Goal: Task Accomplishment & Management: Complete application form

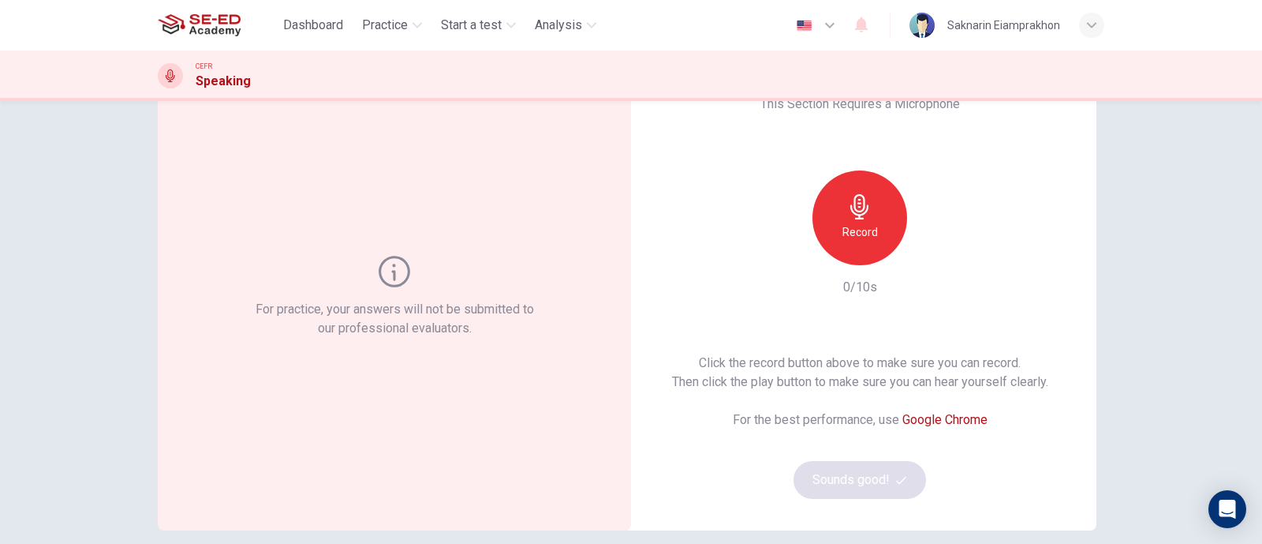
scroll to position [98, 0]
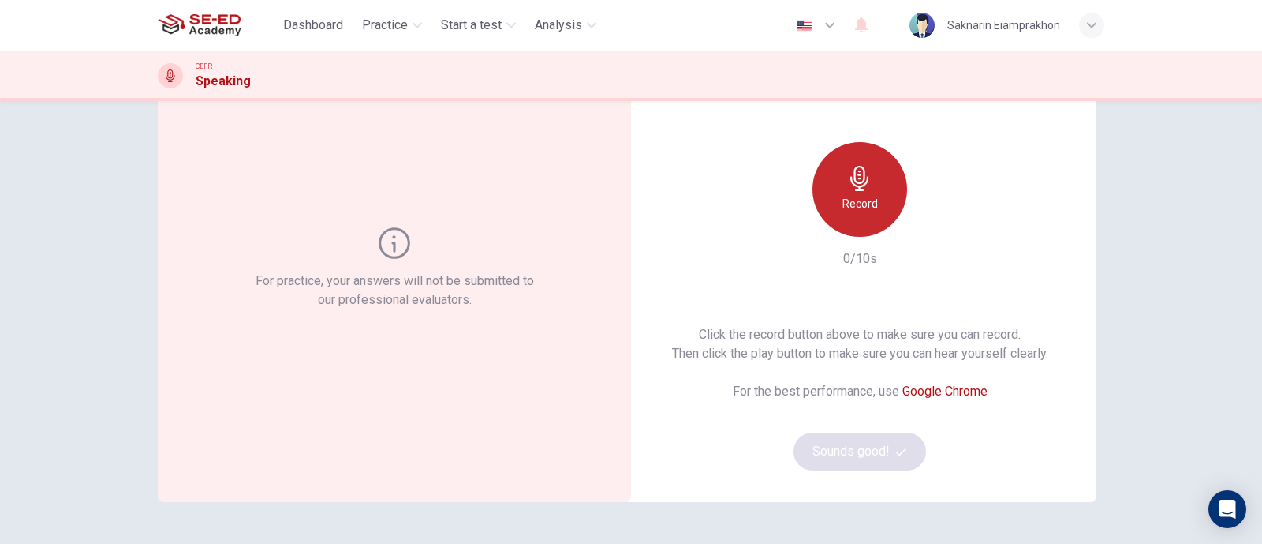
click at [844, 197] on h6 "Record" at bounding box center [861, 203] width 36 height 19
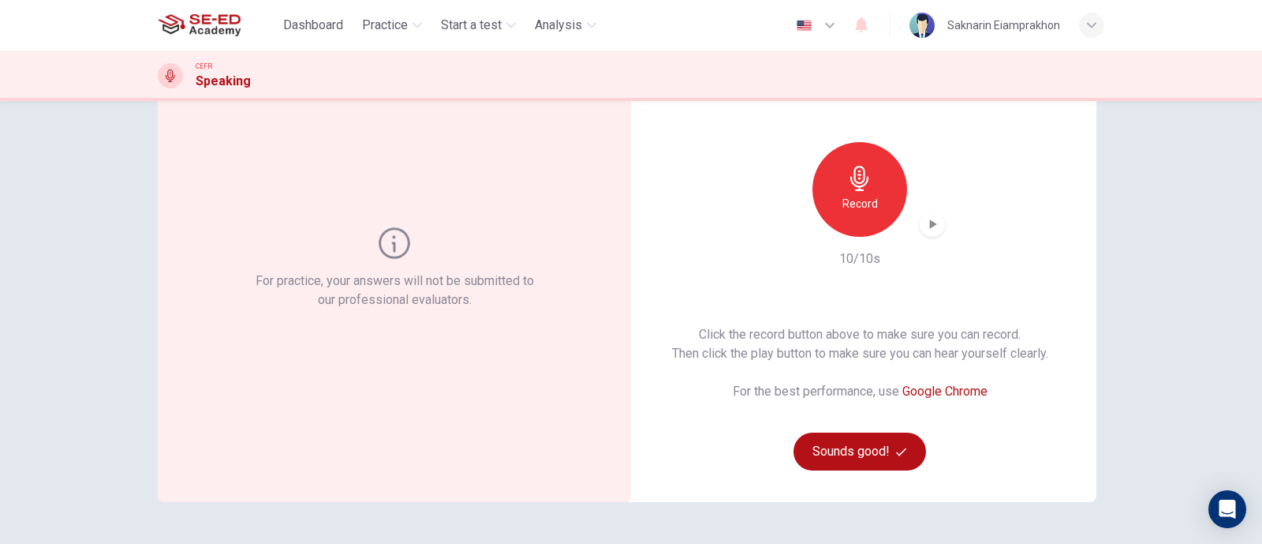
click at [934, 223] on icon "button" at bounding box center [933, 224] width 16 height 16
click at [854, 203] on h6 "Record" at bounding box center [861, 203] width 36 height 19
click at [930, 226] on icon "button" at bounding box center [933, 223] width 7 height 9
click at [864, 458] on button "Sounds good!" at bounding box center [860, 451] width 133 height 38
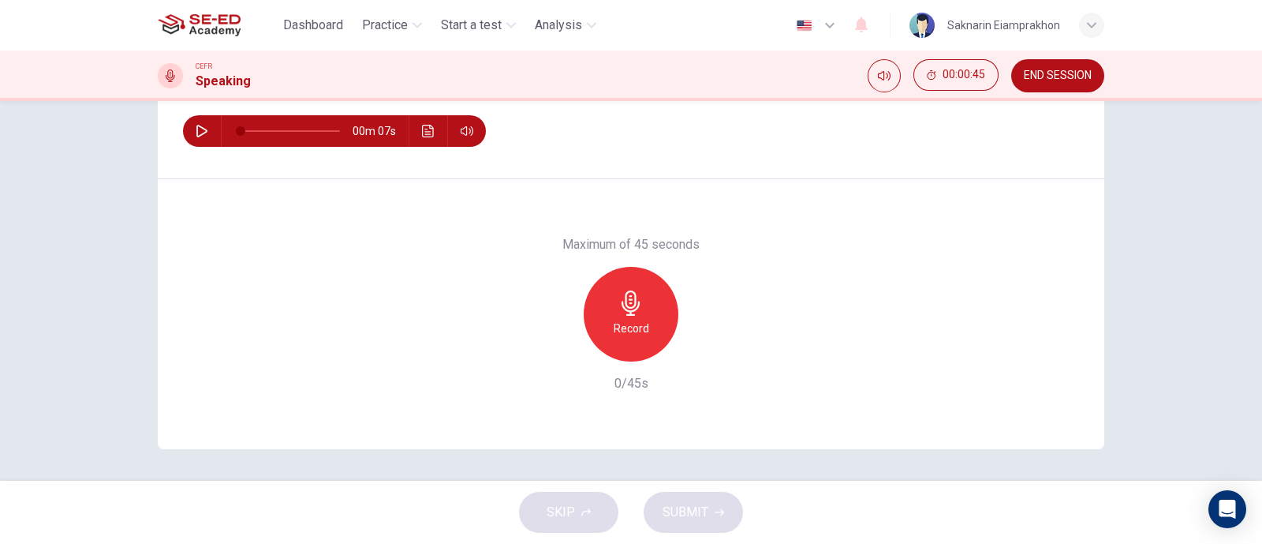
scroll to position [133, 0]
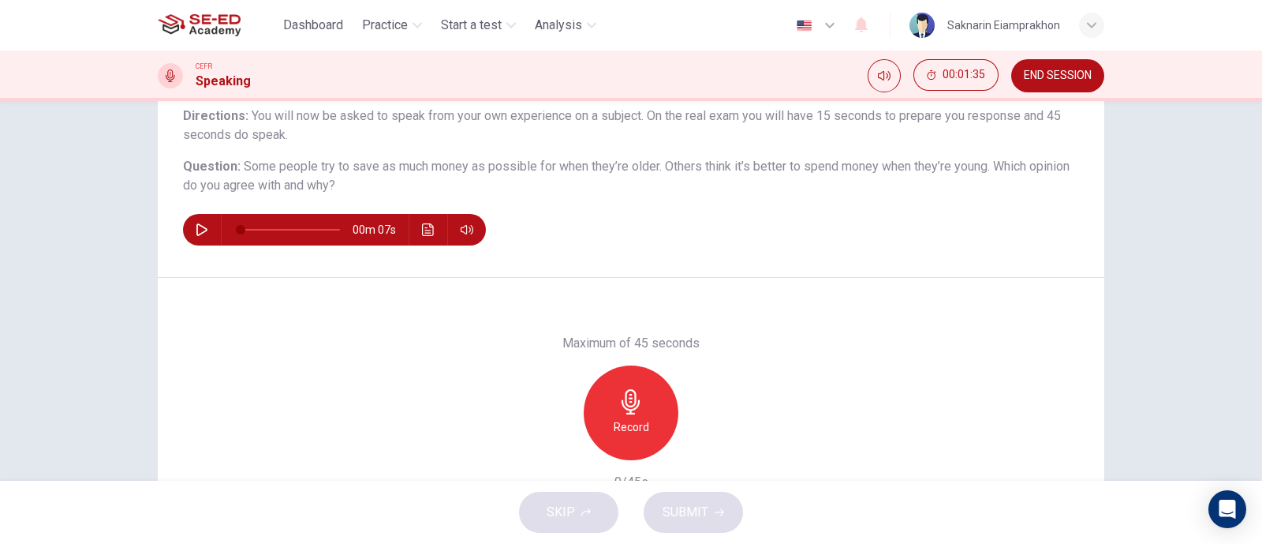
click at [627, 407] on icon "button" at bounding box center [631, 401] width 25 height 25
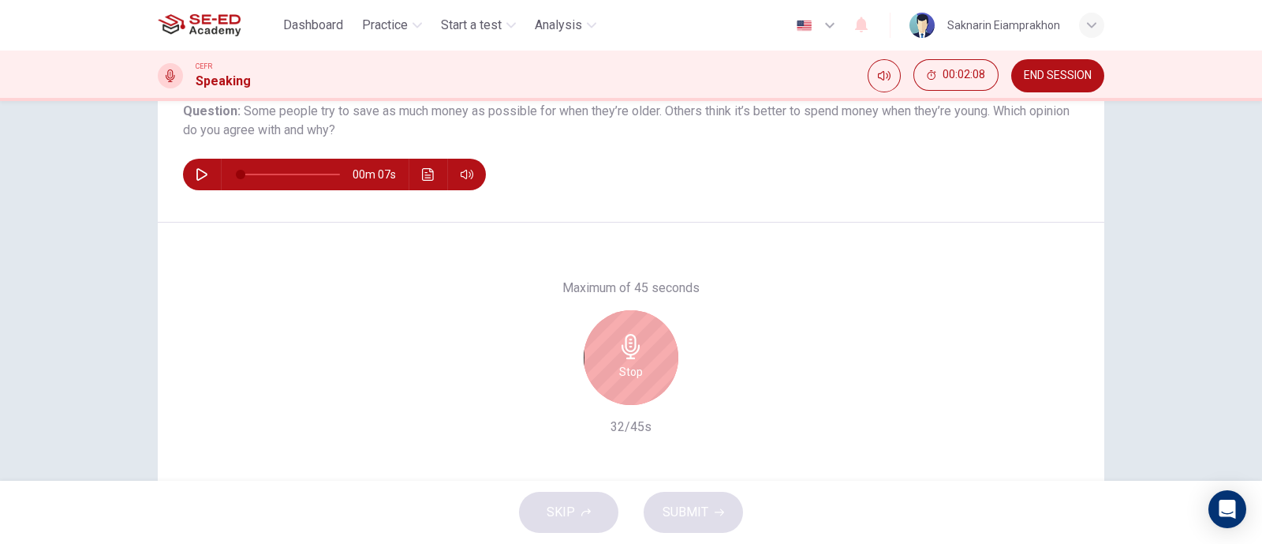
scroll to position [232, 0]
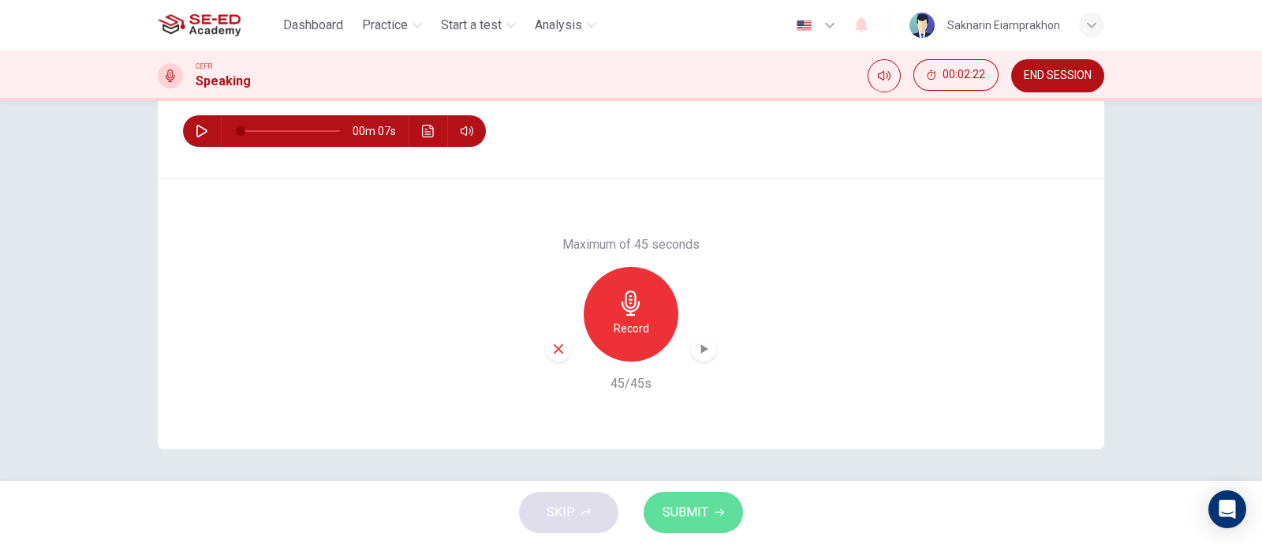
click at [716, 518] on button "SUBMIT" at bounding box center [693, 512] width 99 height 41
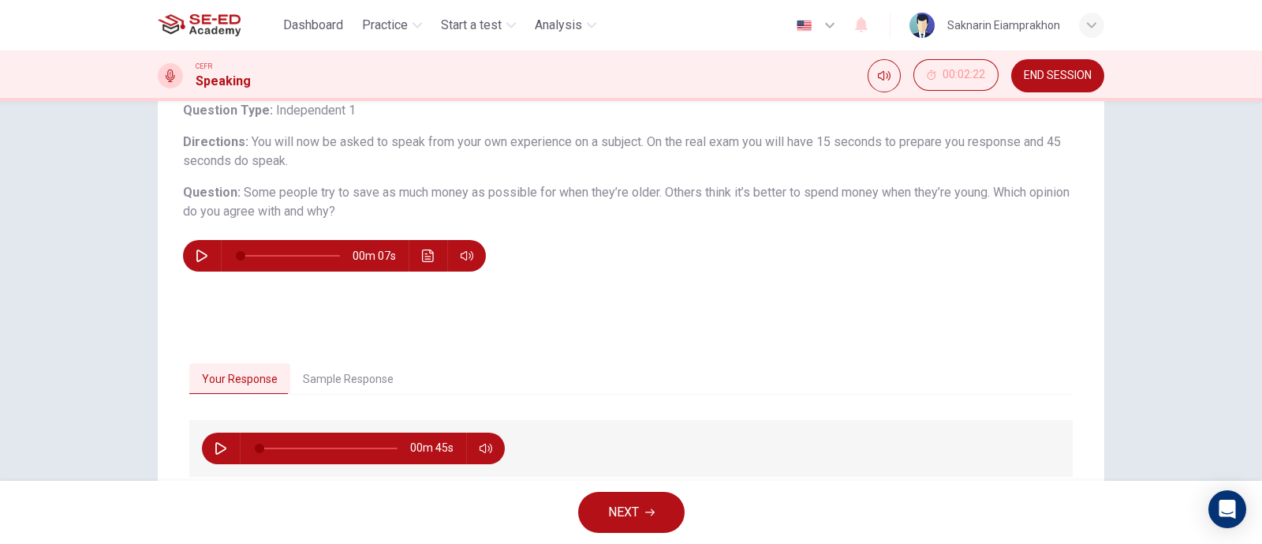
scroll to position [133, 0]
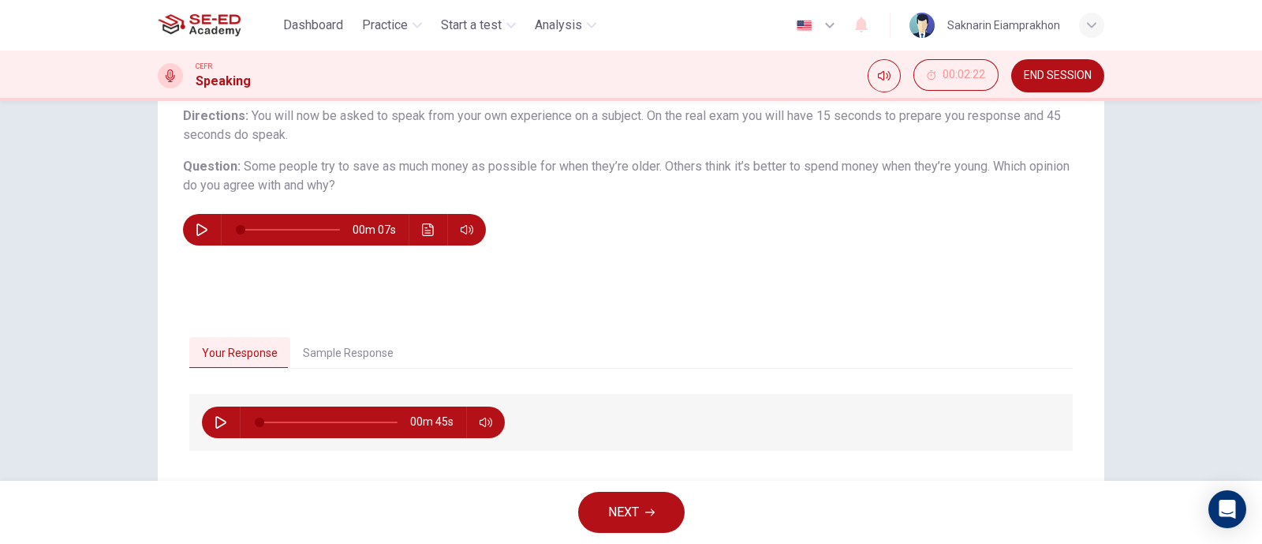
click at [351, 350] on button "Sample Response" at bounding box center [348, 353] width 116 height 33
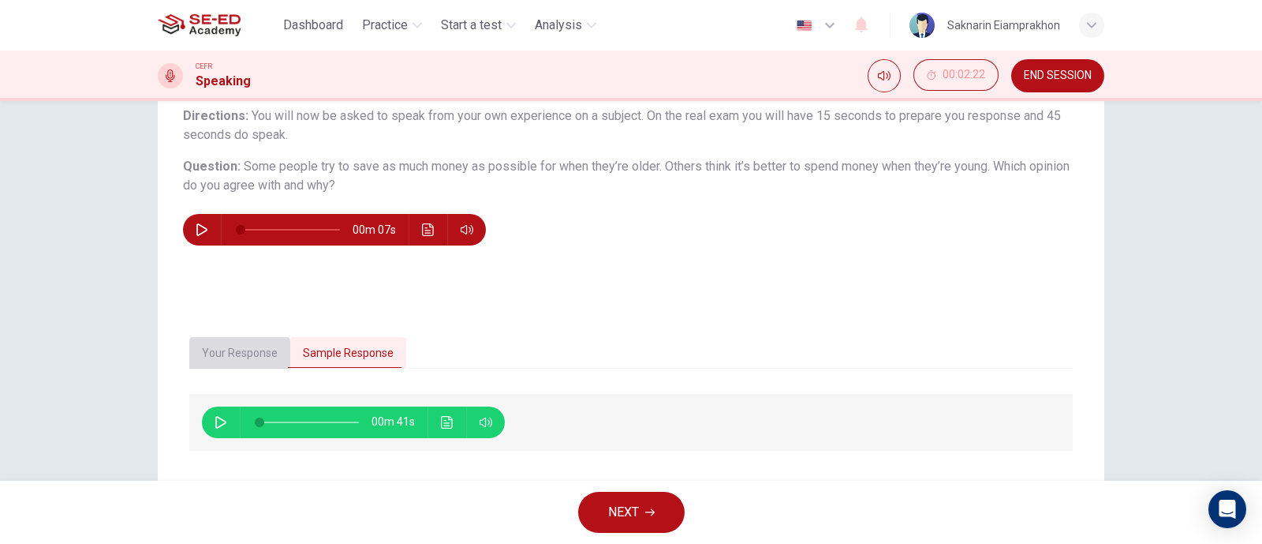
click at [241, 346] on button "Your Response" at bounding box center [239, 353] width 101 height 33
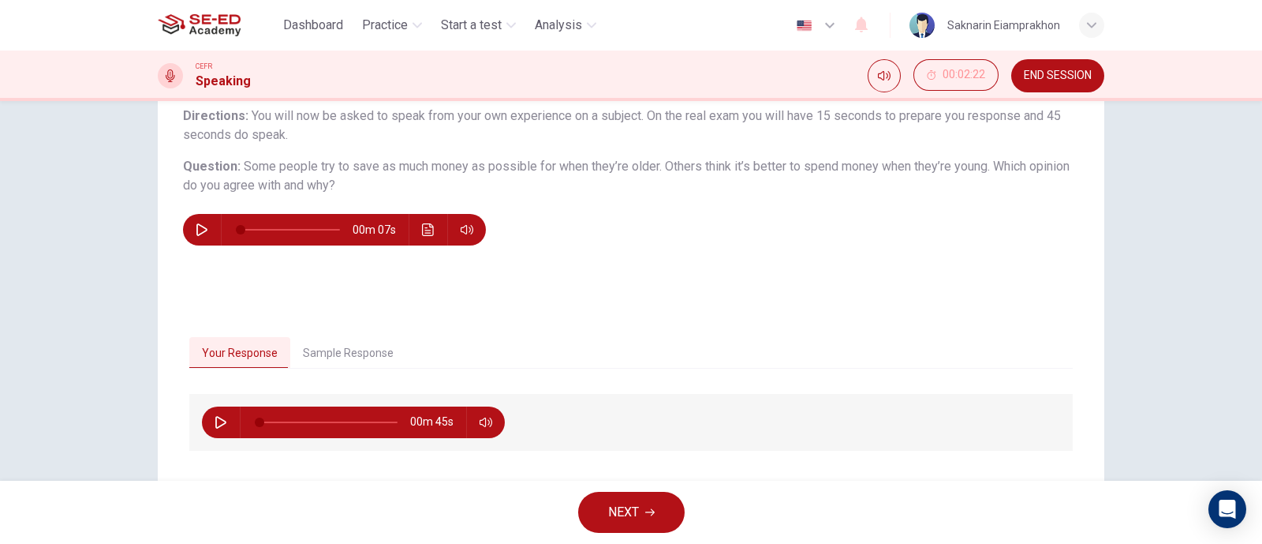
click at [215, 421] on icon "button" at bounding box center [221, 422] width 13 height 13
type input "27"
click at [217, 418] on icon "button" at bounding box center [220, 421] width 9 height 9
type input "47"
click at [361, 357] on button "Sample Response" at bounding box center [348, 353] width 116 height 33
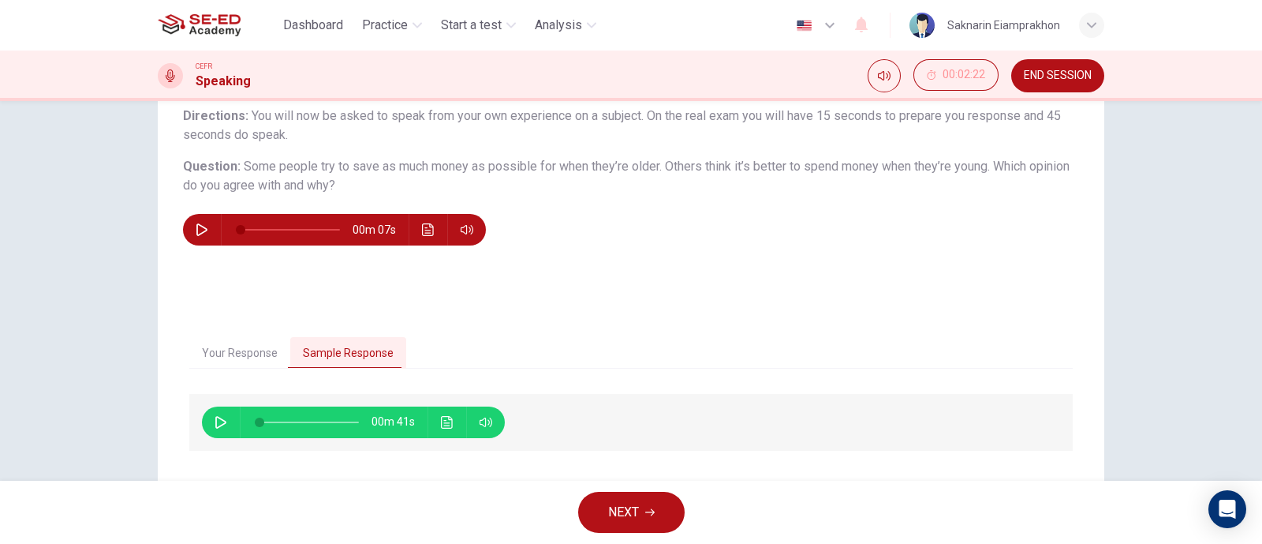
click at [215, 419] on icon "button" at bounding box center [221, 422] width 13 height 13
type input "0"
click at [642, 519] on button "NEXT" at bounding box center [631, 512] width 107 height 41
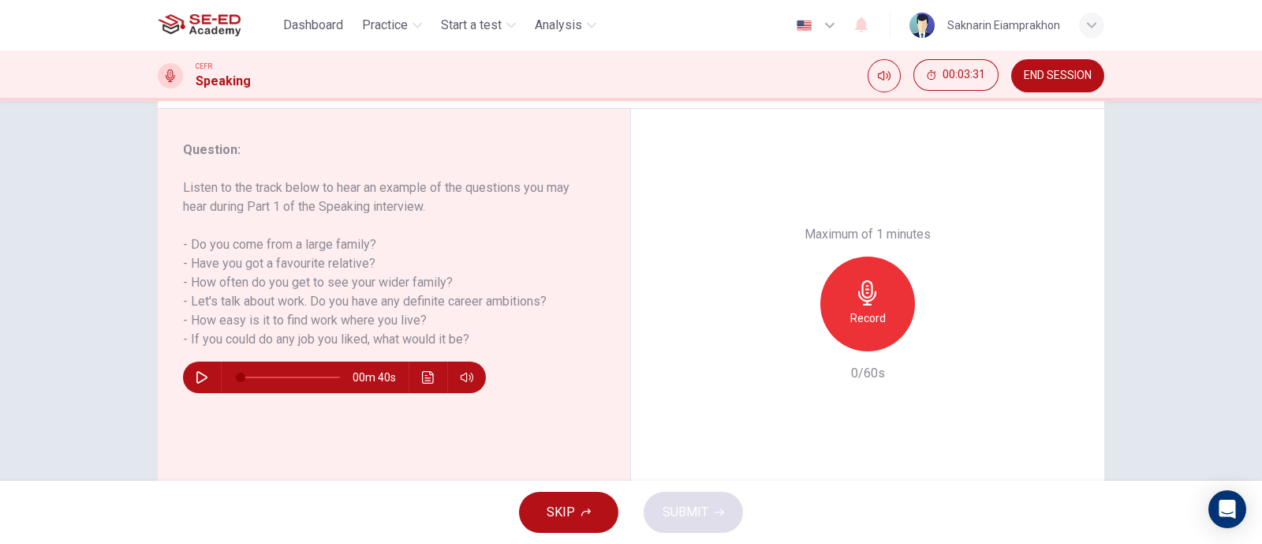
scroll to position [232, 0]
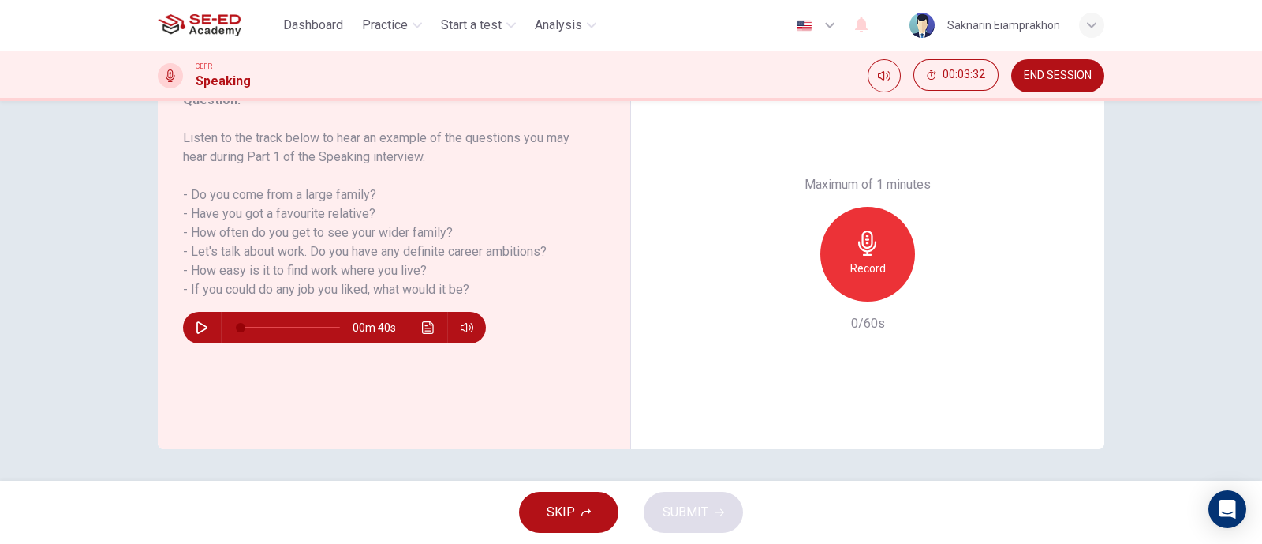
click at [1065, 83] on button "END SESSION" at bounding box center [1058, 75] width 93 height 33
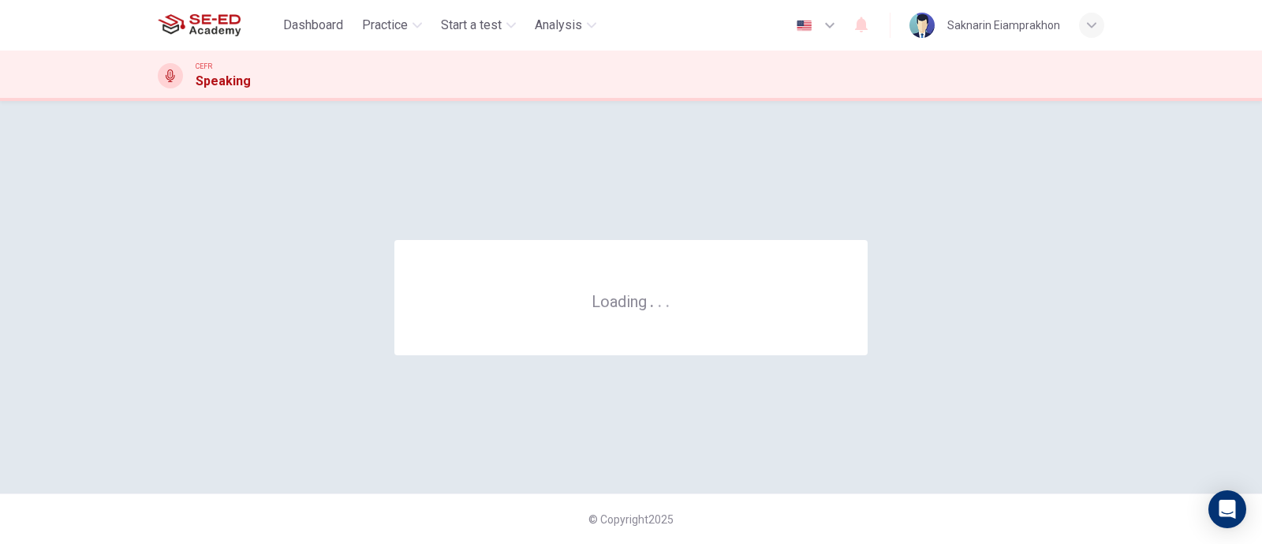
scroll to position [0, 0]
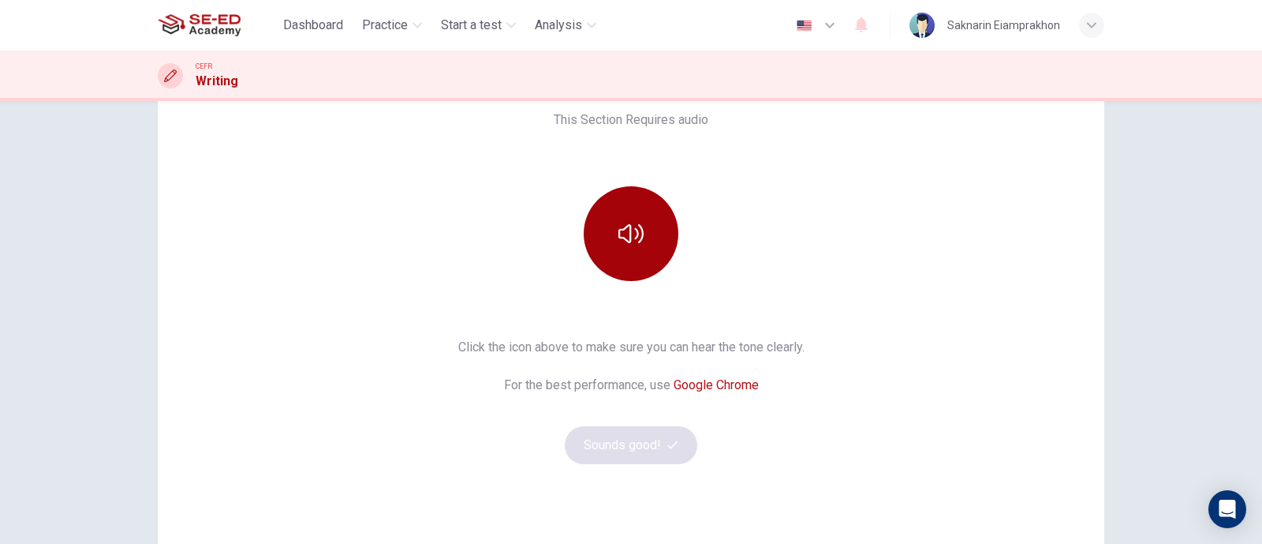
scroll to position [21, 0]
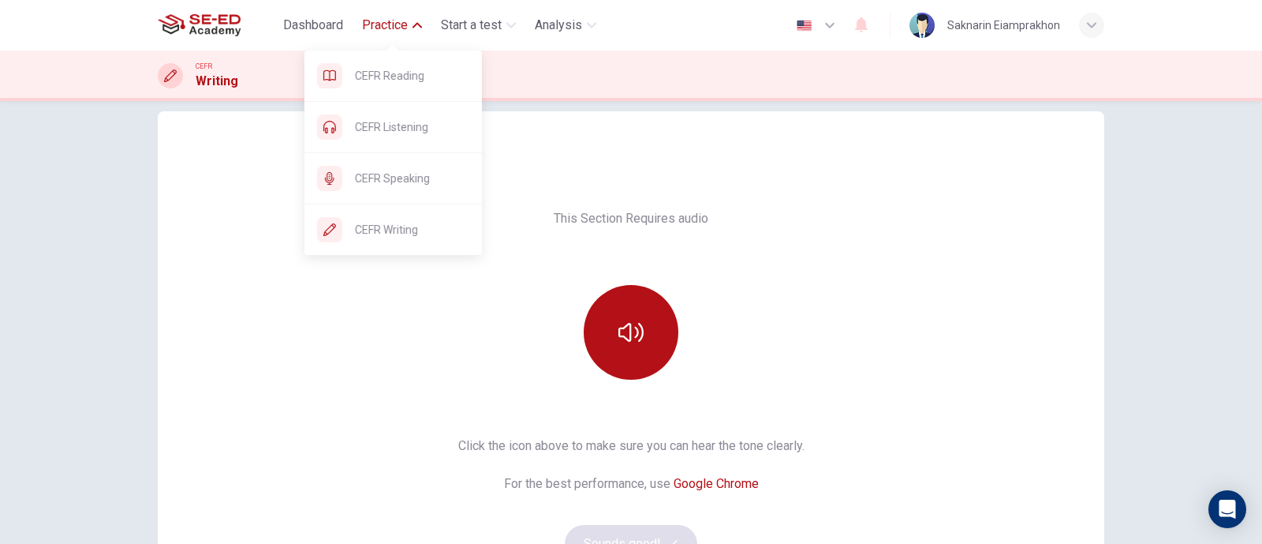
click at [411, 237] on span "CEFR Writing" at bounding box center [412, 229] width 114 height 19
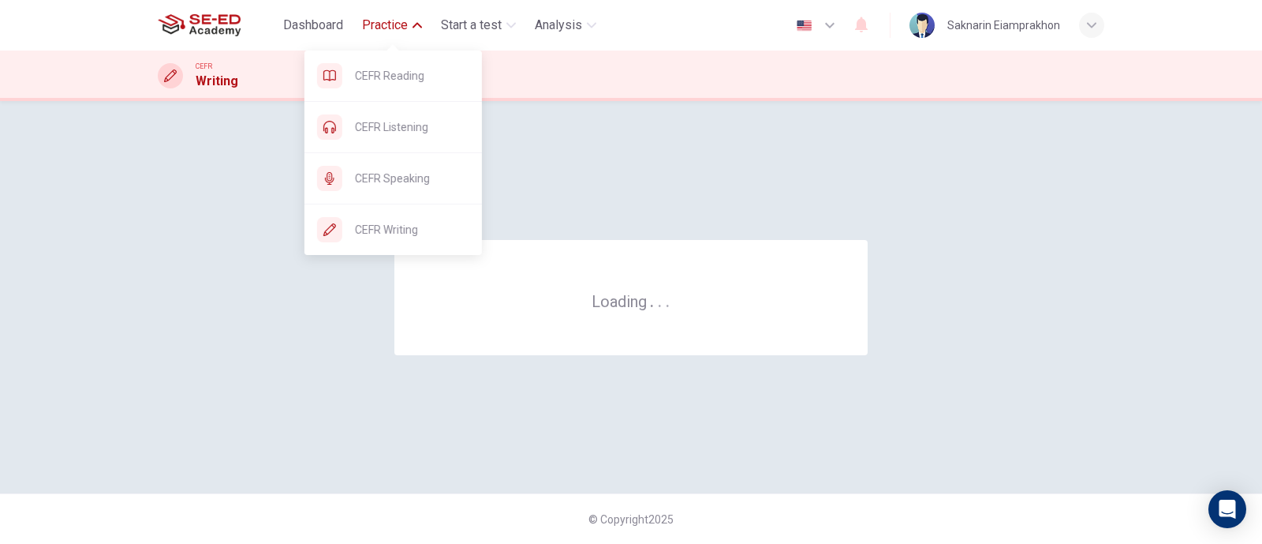
scroll to position [0, 0]
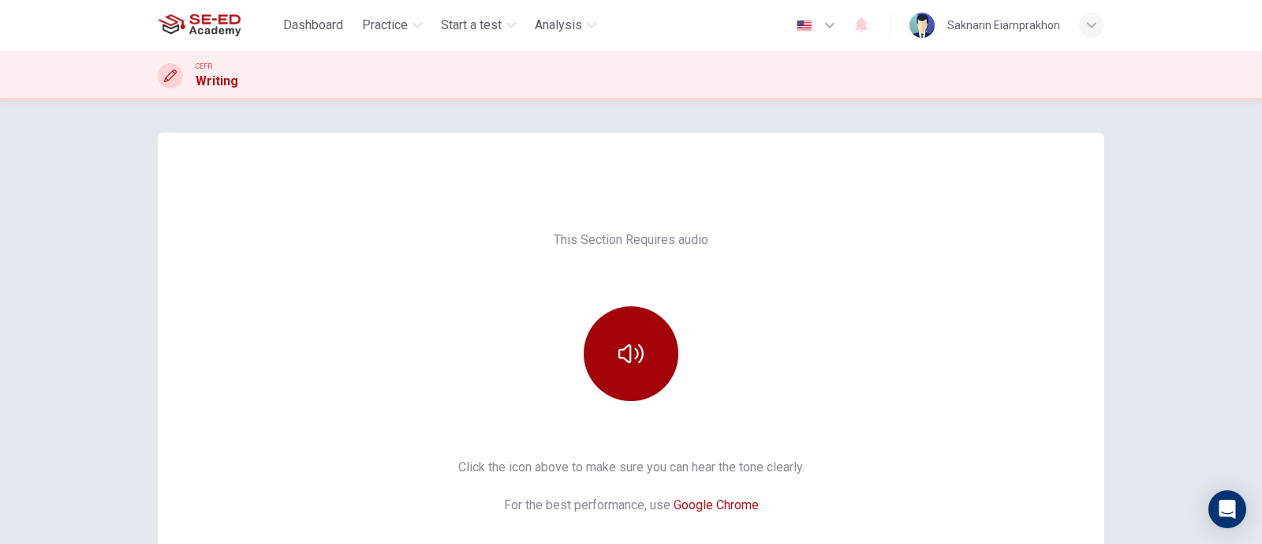
click at [636, 365] on icon "button" at bounding box center [631, 353] width 25 height 25
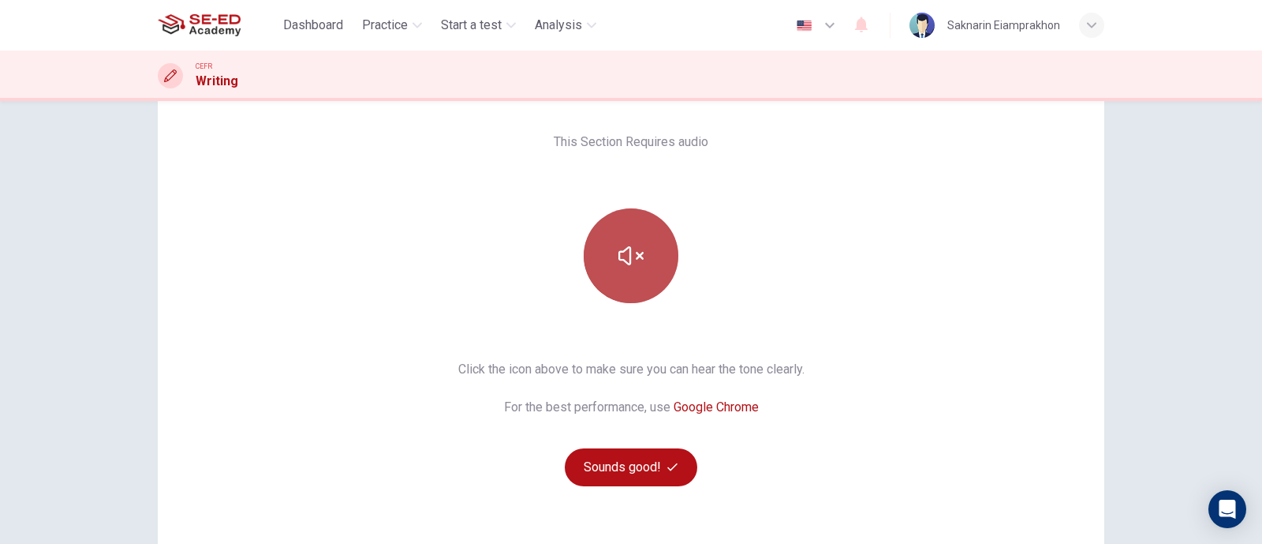
click at [629, 250] on icon "button" at bounding box center [631, 255] width 25 height 25
click at [619, 248] on icon "button" at bounding box center [631, 255] width 25 height 25
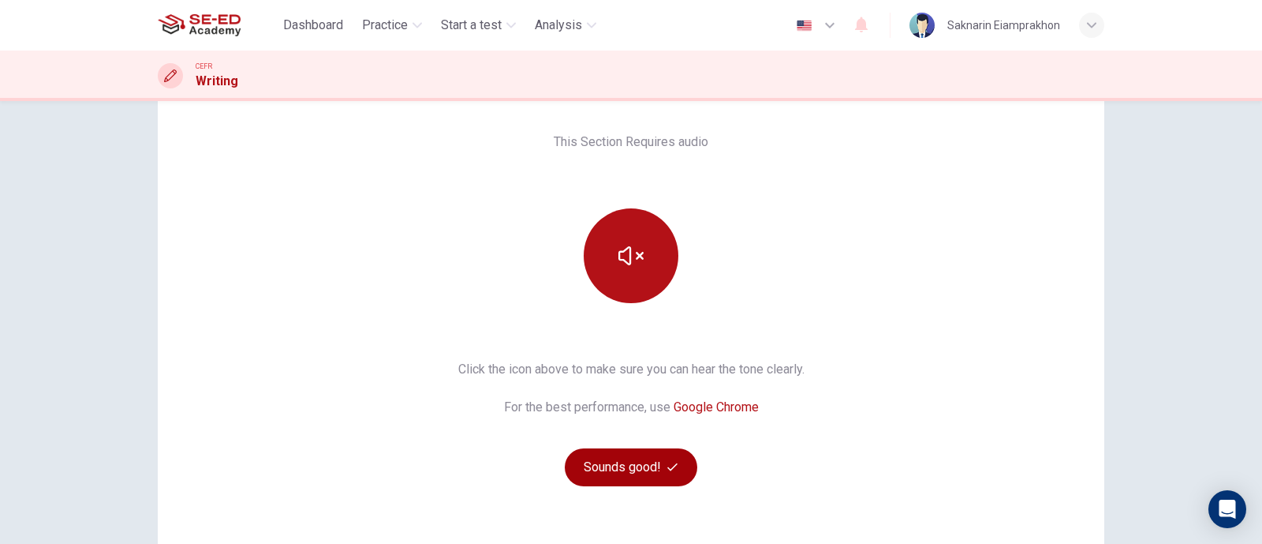
click at [647, 471] on button "Sounds good!" at bounding box center [631, 467] width 133 height 38
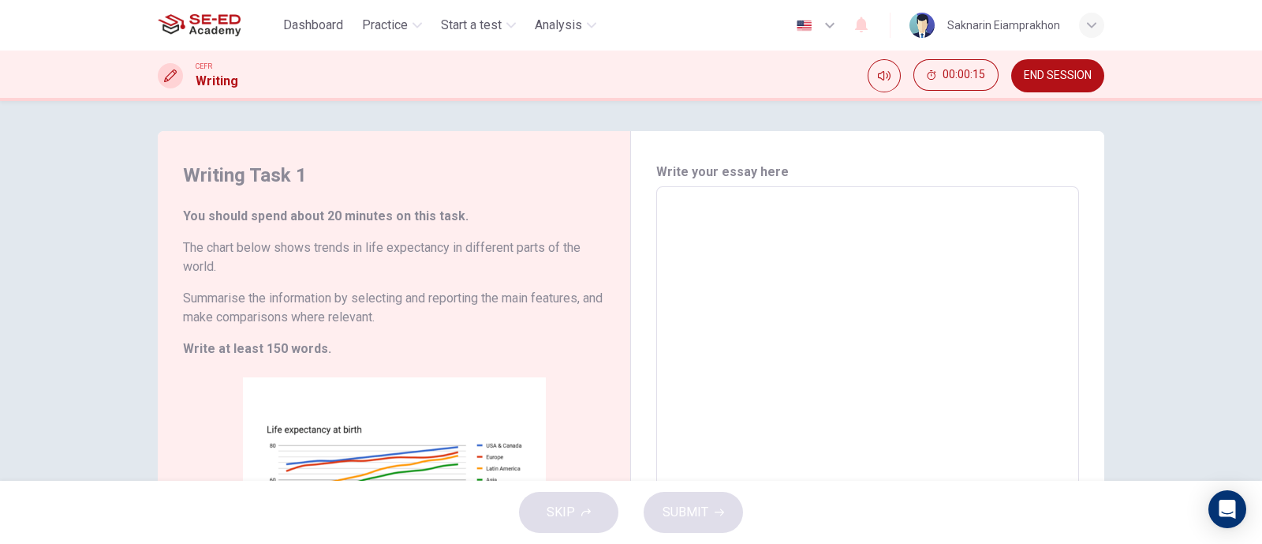
scroll to position [0, 0]
click at [745, 233] on textarea at bounding box center [868, 421] width 401 height 440
type textarea "ณ"
type textarea "x"
type textarea "I"
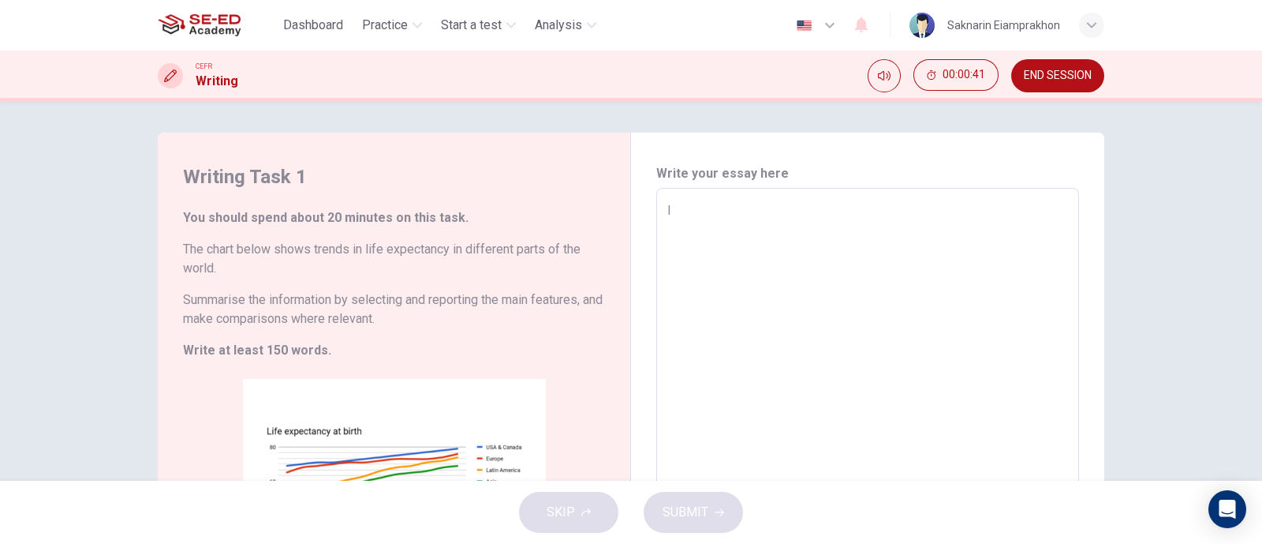
type textarea "x"
type textarea "I"
type textarea "x"
type textarea "I b"
type textarea "x"
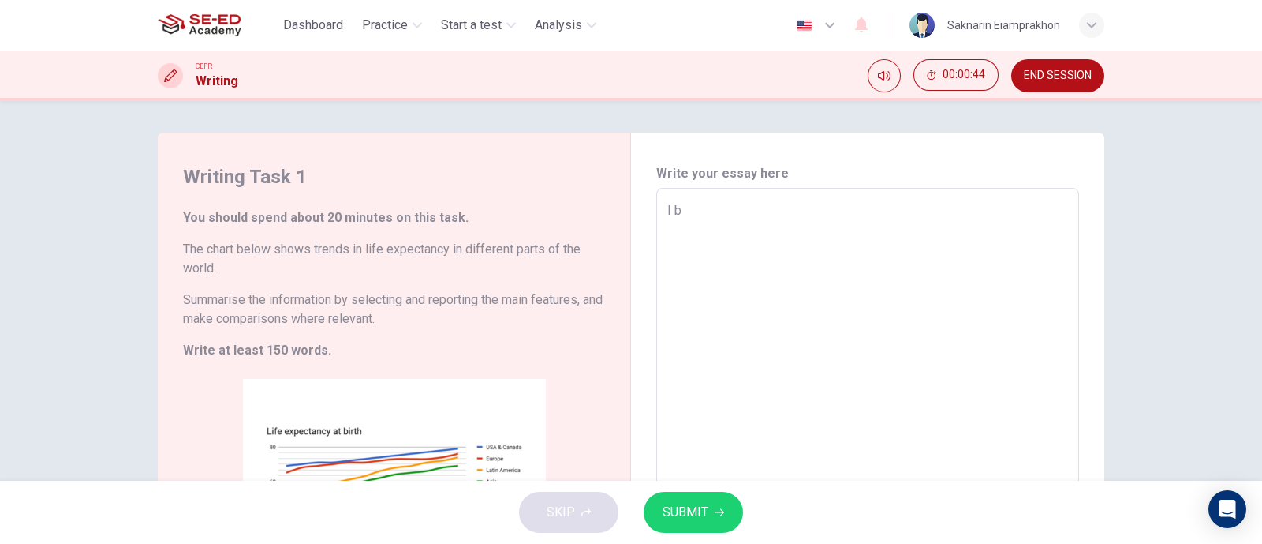
type textarea "I be"
type textarea "x"
type textarea "I bel"
type textarea "x"
type textarea "I beli"
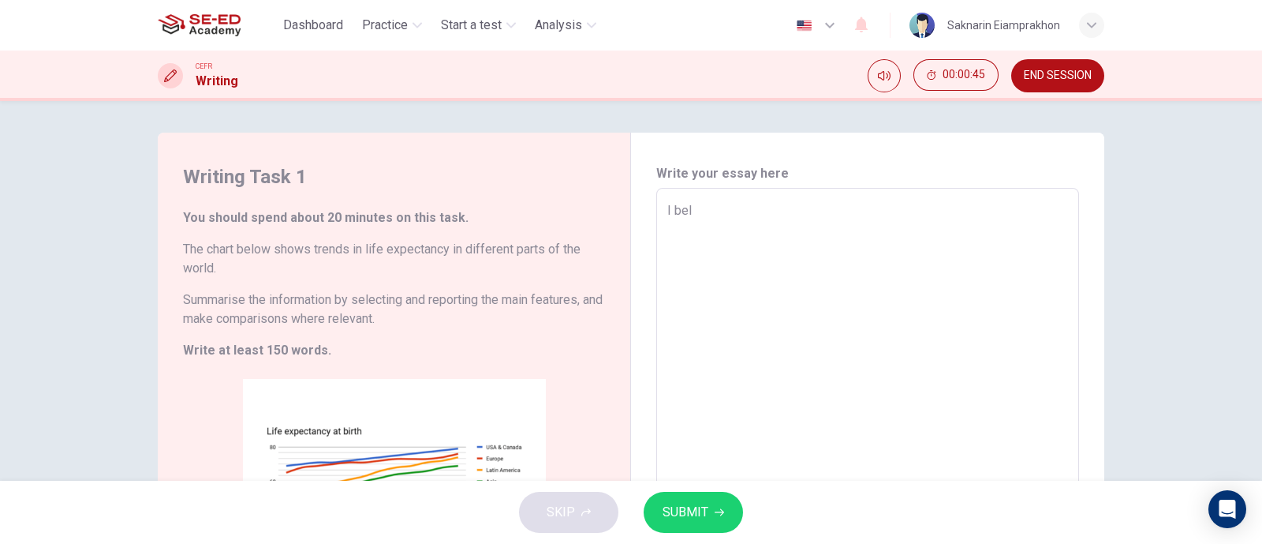
type textarea "x"
type textarea "I beliv"
type textarea "x"
type textarea "I belive"
type textarea "x"
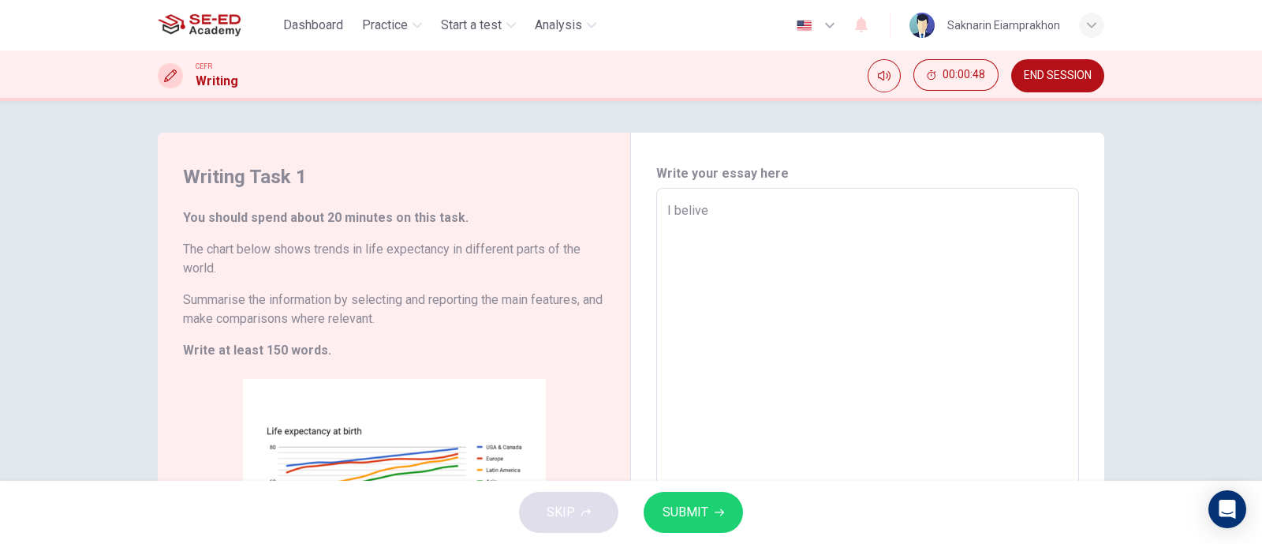
type textarea "I belive"
type textarea "x"
type textarea "I belive c"
type textarea "x"
type textarea "I belive ch"
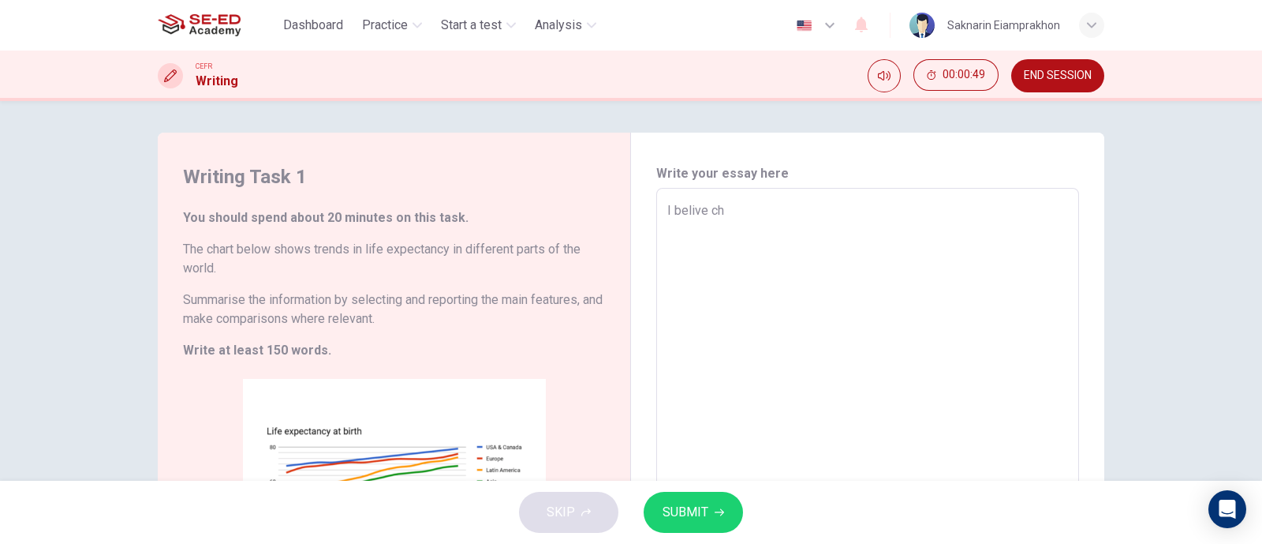
type textarea "x"
type textarea "I belive chi"
type textarea "x"
type textarea "I belive chil"
type textarea "x"
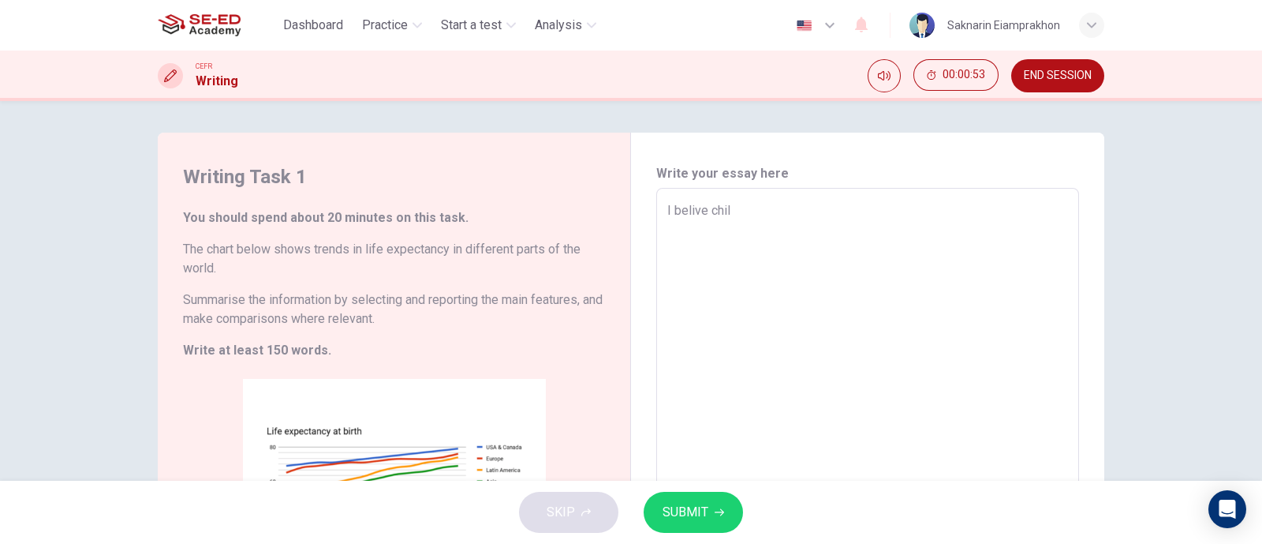
type textarea "I belive child"
type textarea "x"
type textarea "I belive childr"
type textarea "x"
type textarea "I belive childre"
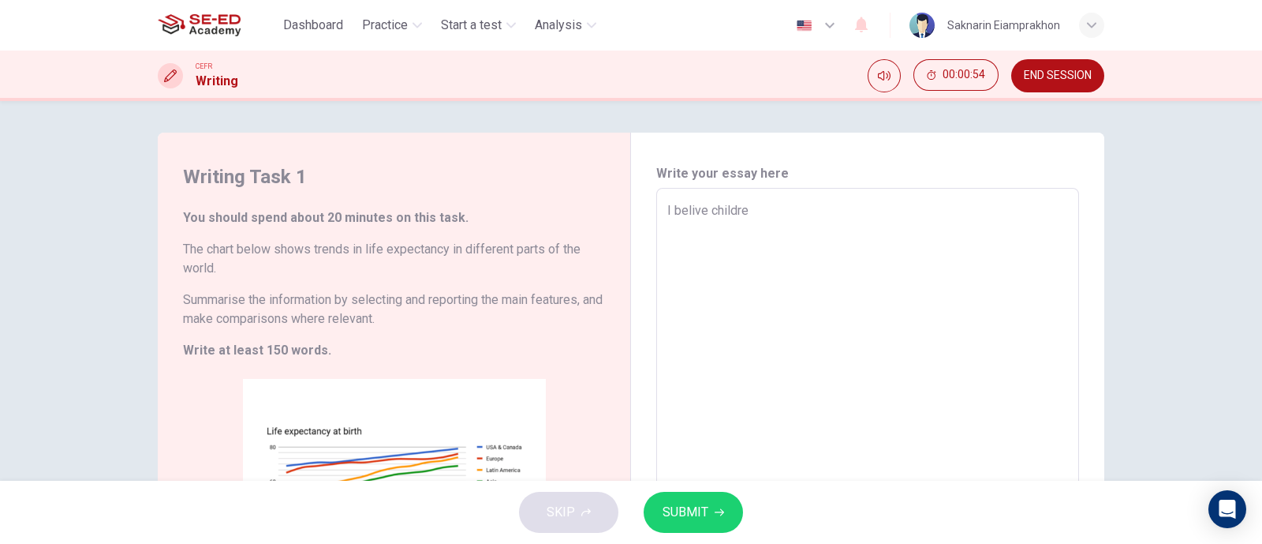
type textarea "x"
type textarea "I belive childreb"
type textarea "x"
type textarea "I belive childre"
type textarea "x"
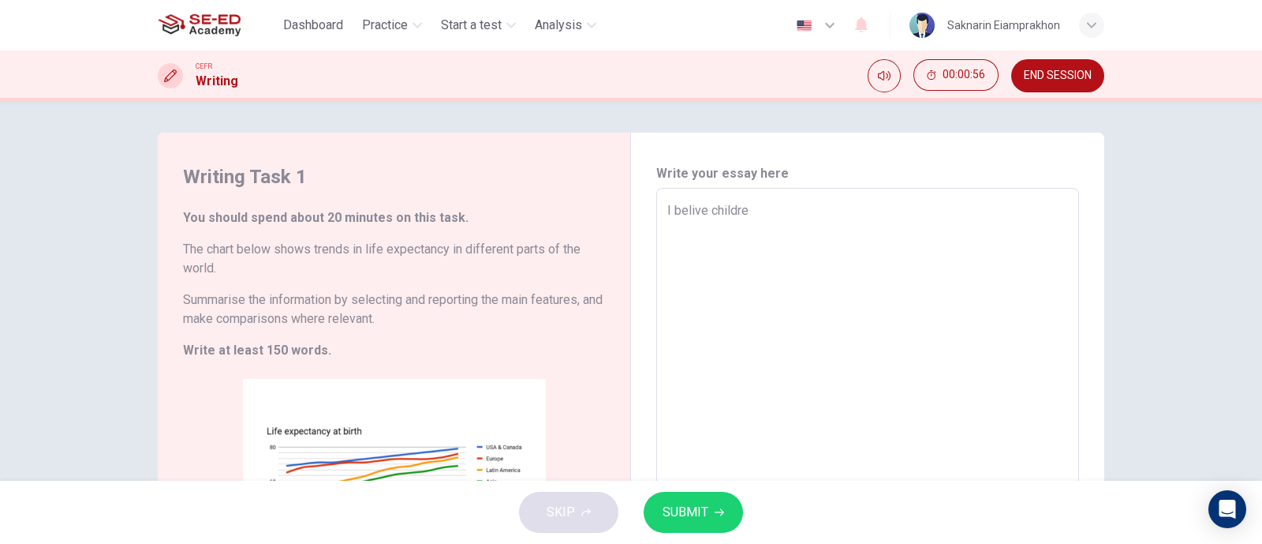
type textarea "I belive children"
type textarea "x"
type textarea "I belive children"
type textarea "x"
type textarea "I belive children s"
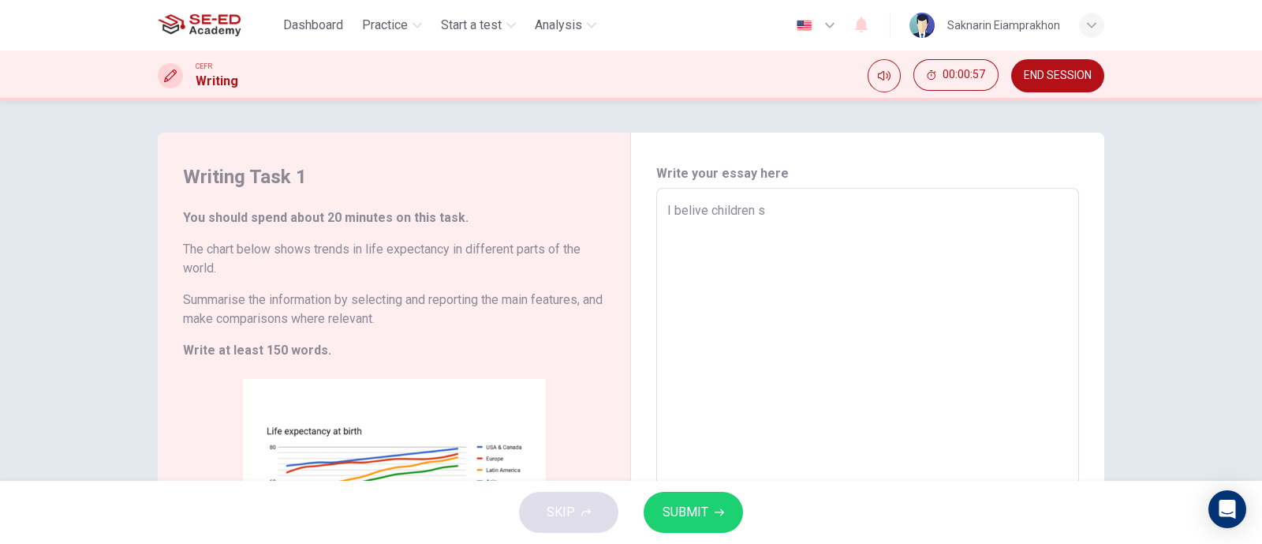
type textarea "x"
type textarea "I belive children sh"
type textarea "x"
type textarea "I belive children sho"
type textarea "x"
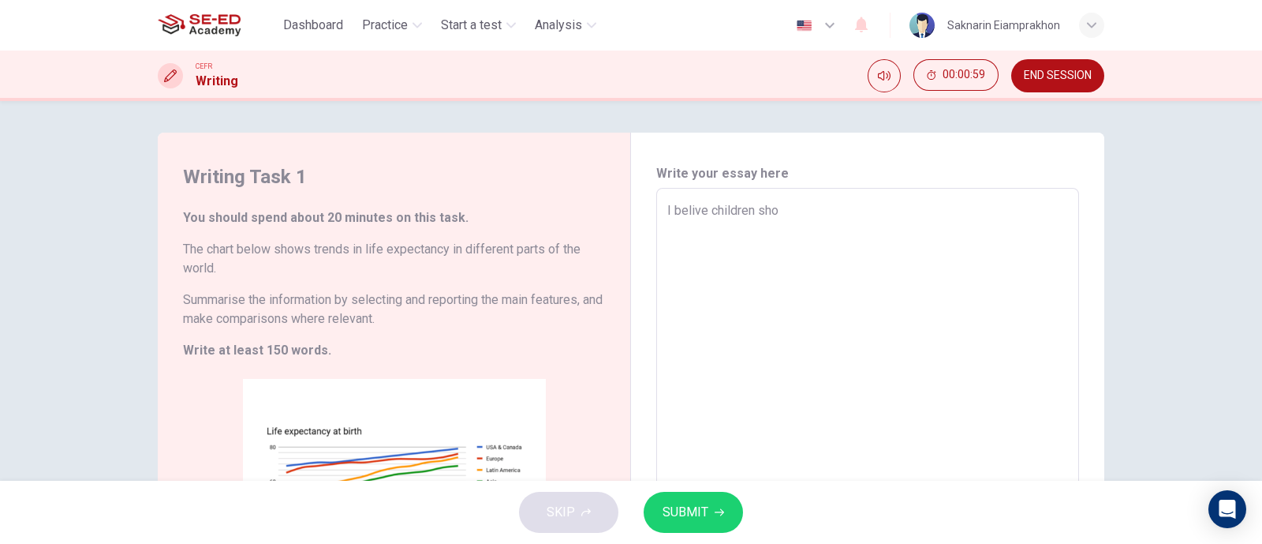
type textarea "I belive children shou"
type textarea "x"
type textarea "I belive children shoul"
type textarea "x"
type textarea "I belive children should"
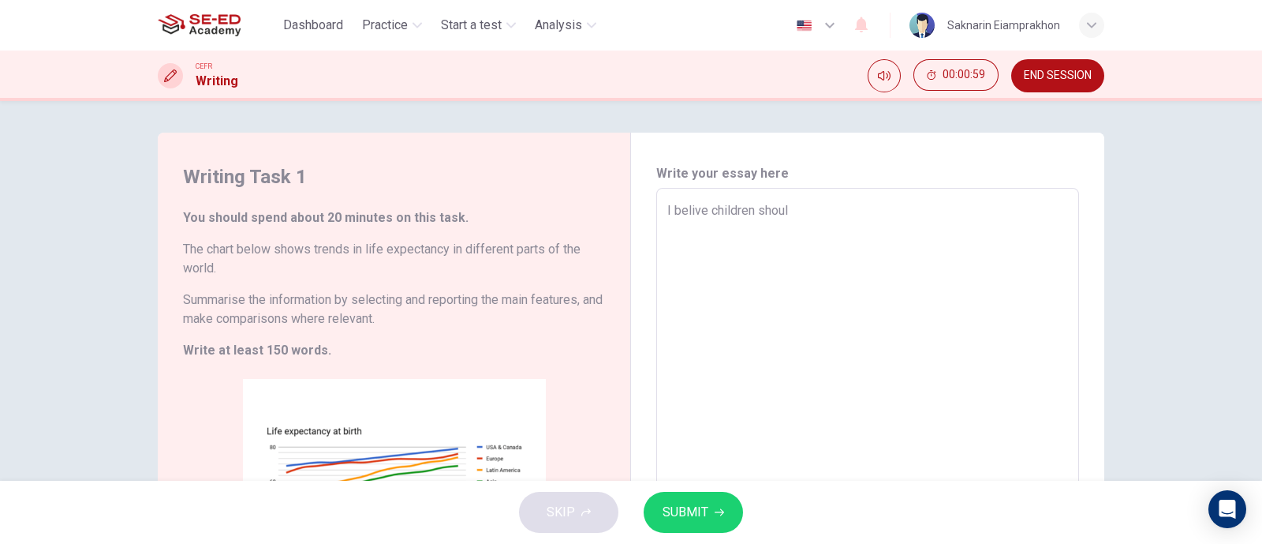
type textarea "x"
type textarea "I belive children should"
type textarea "x"
type textarea "I belive children should s"
type textarea "x"
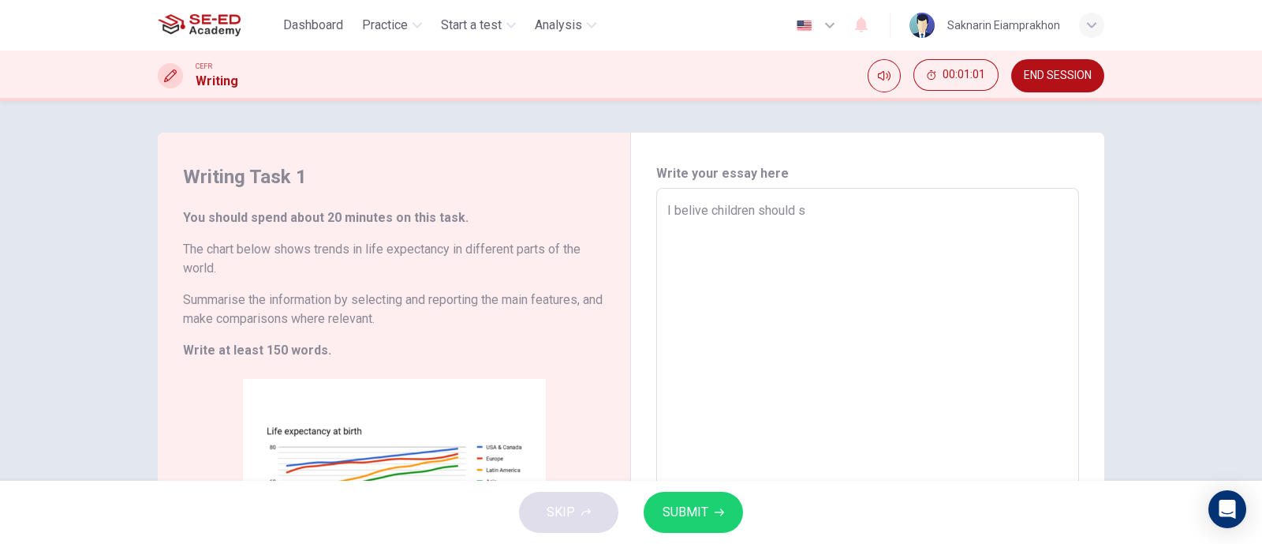
type textarea "I belive children should st"
type textarea "x"
type textarea "I belive children should sta"
type textarea "x"
type textarea "I belive children should star"
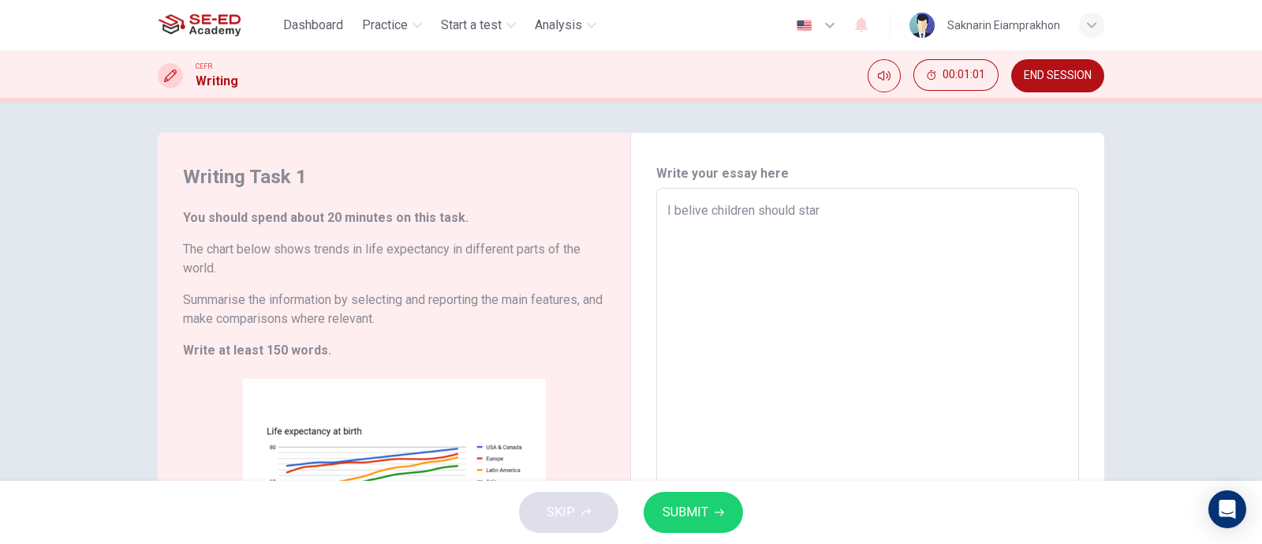
type textarea "x"
type textarea "I belive children should start"
type textarea "x"
type textarea "I belive children should start"
type textarea "x"
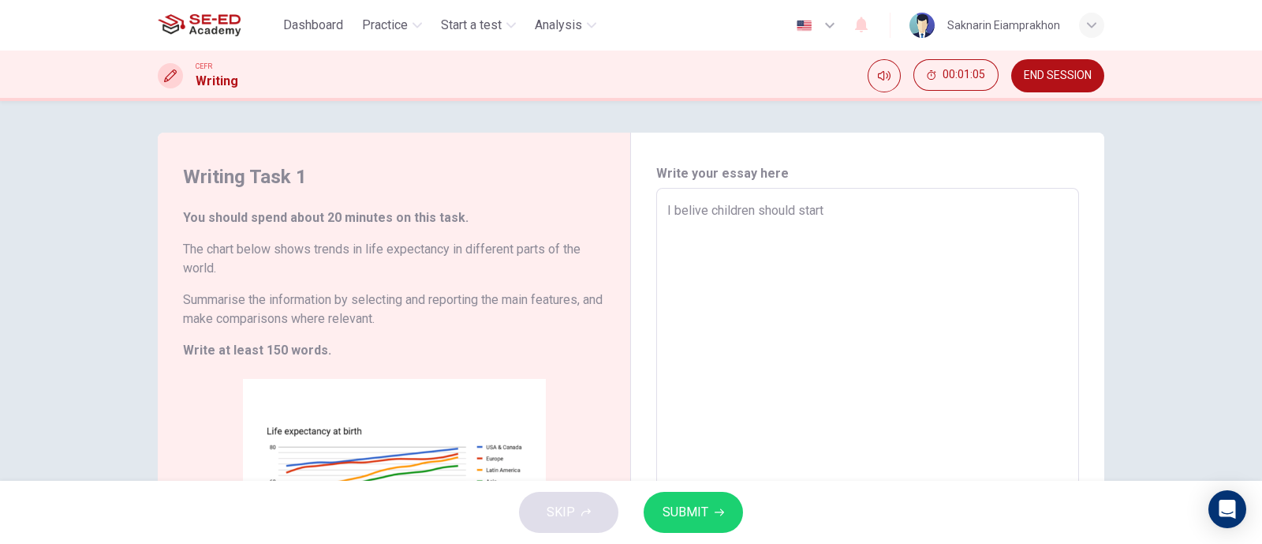
type textarea "I belive children should start l"
type textarea "x"
type textarea "I belive children should start le"
type textarea "x"
type textarea "I belive children should start lea"
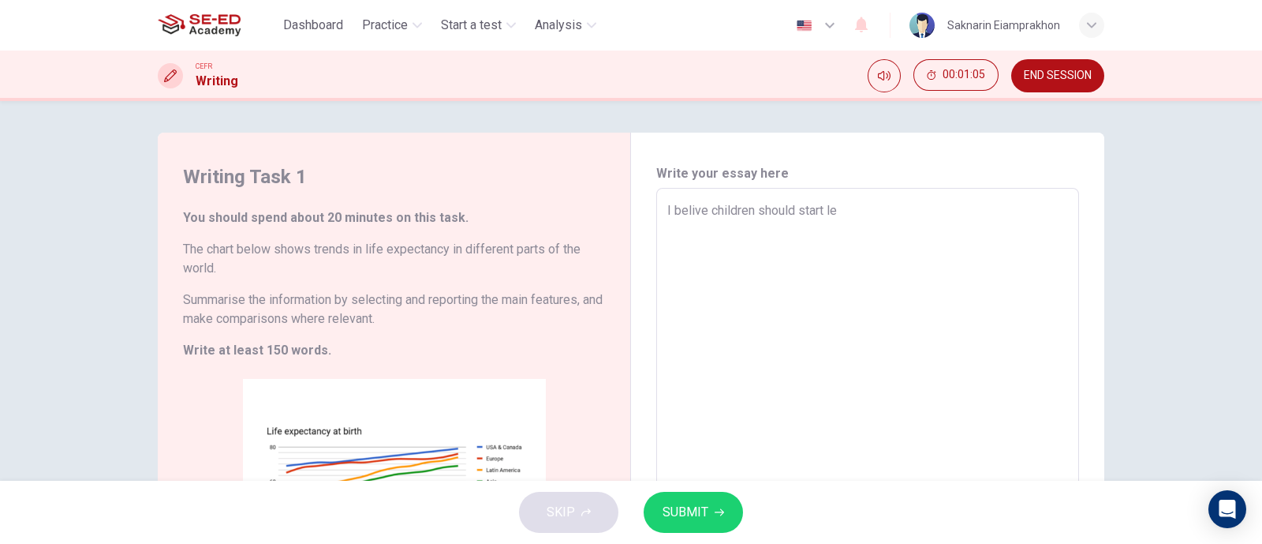
type textarea "x"
type textarea "I belive children should start lear"
type textarea "x"
type textarea "I belive children should start learm"
type textarea "x"
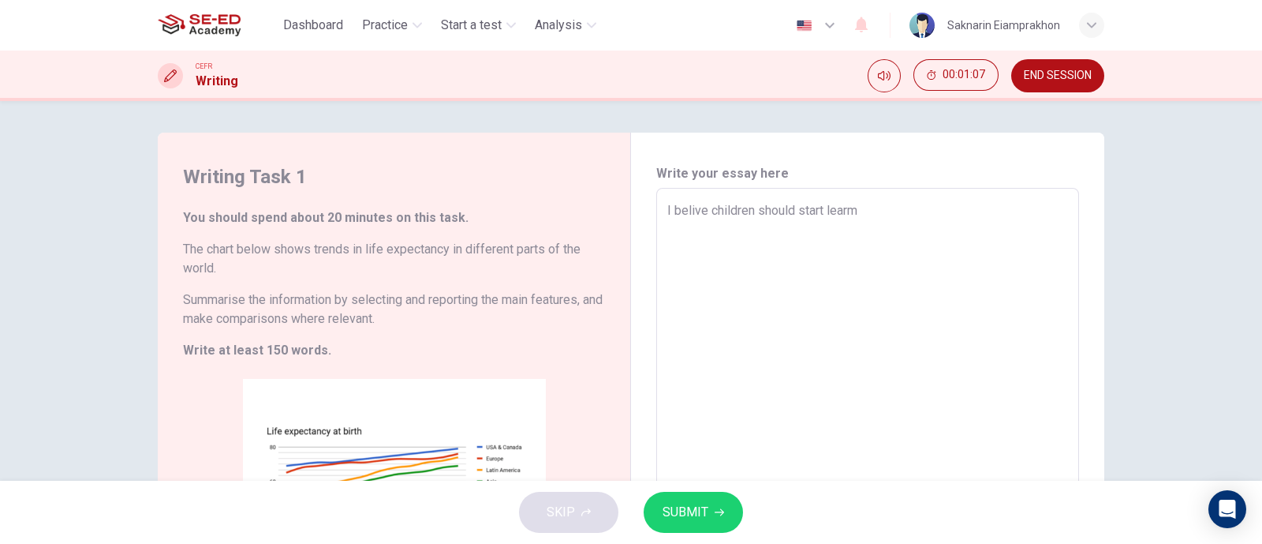
type textarea "I belive children should start lear"
type textarea "x"
type textarea "I belive children should start learn"
type textarea "x"
type textarea "I belive children should start learni"
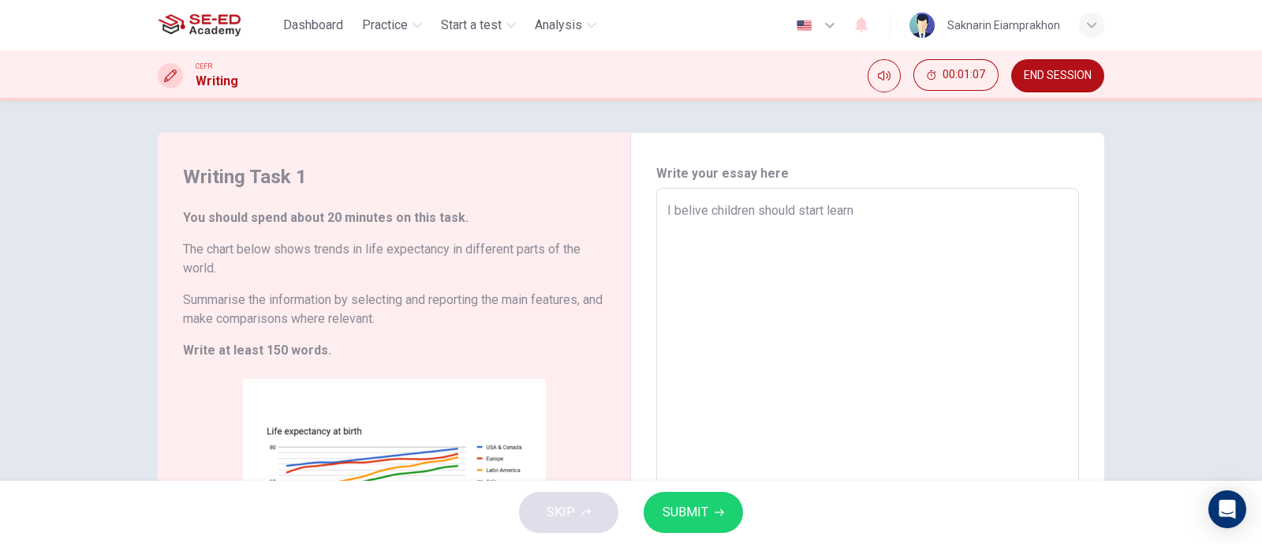
type textarea "x"
type textarea "I belive children should start learnin"
type textarea "x"
type textarea "I belive children should start learning"
type textarea "x"
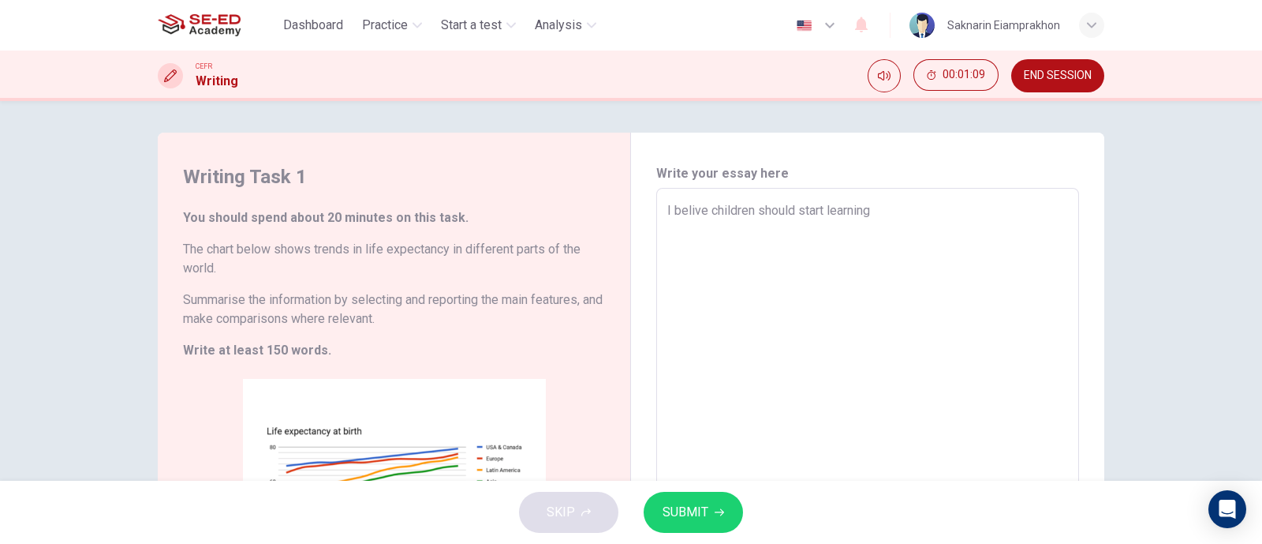
type textarea "I belive children should start learning"
type textarea "x"
type textarea "I belive children should start learning a"
type textarea "x"
type textarea "I belive children should start learning at"
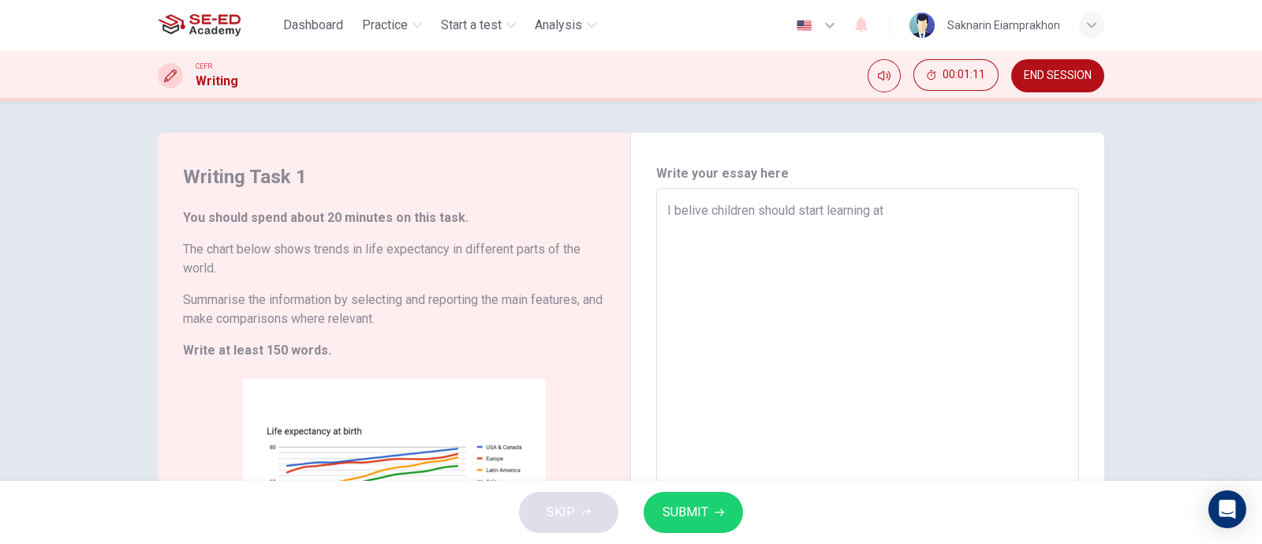
type textarea "x"
type textarea "I belive children should start learning at"
type textarea "x"
type textarea "I belive children should start learning at a"
type textarea "x"
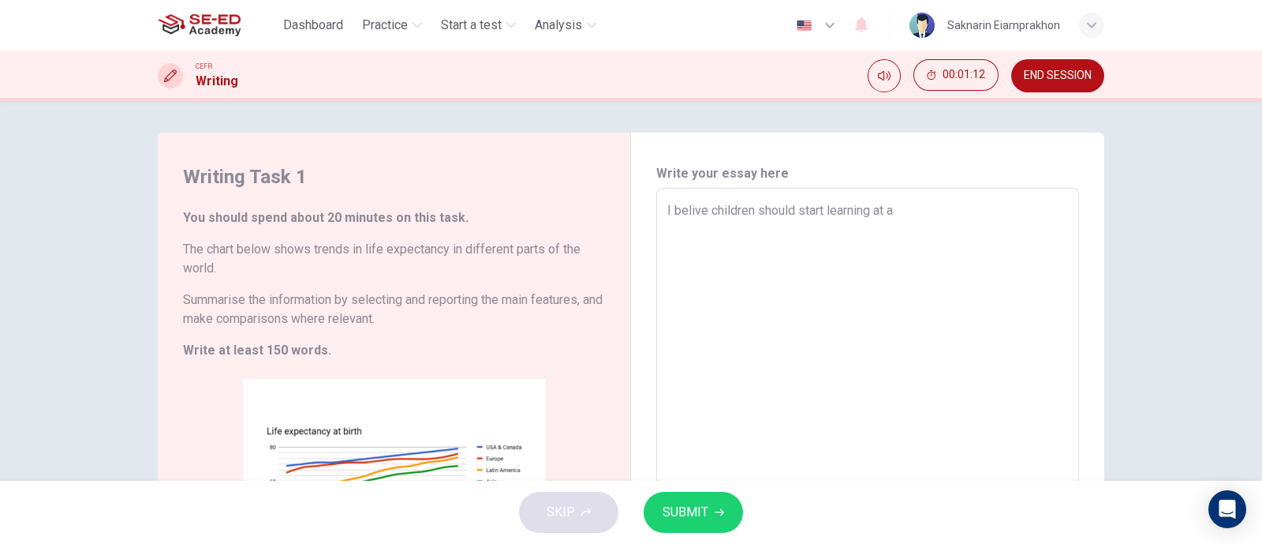
type textarea "I belive children should start learning at an"
type textarea "x"
type textarea "I belive children should start learning at an"
type textarea "x"
type textarea "I belive children should start learning at an e"
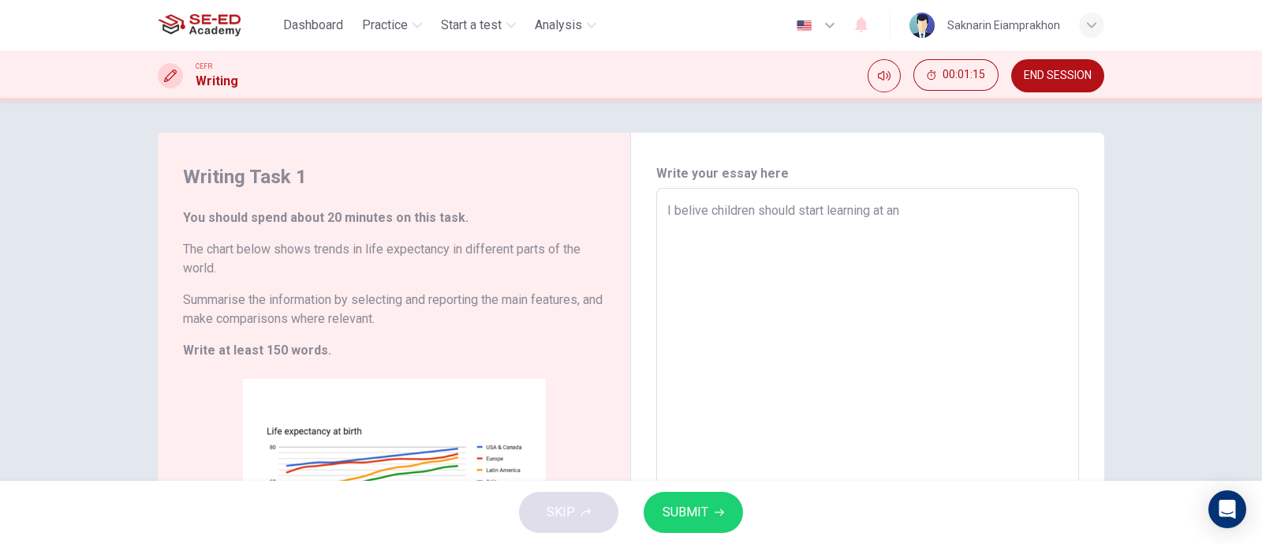
type textarea "x"
type textarea "I belive children should start learning at an ea"
type textarea "x"
type textarea "I belive children should start learning at an ear"
type textarea "x"
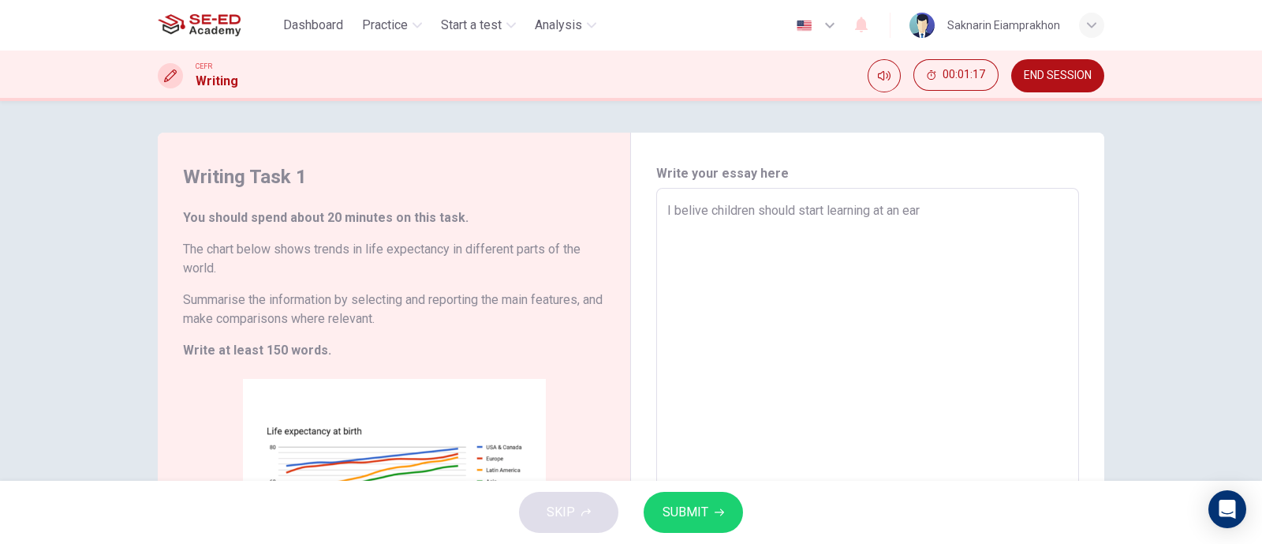
type textarea "I belive children should start learning at an earl"
type textarea "x"
type textarea "I belive children should start learning at an early"
type textarea "x"
type textarea "I belive children should start learning at an early"
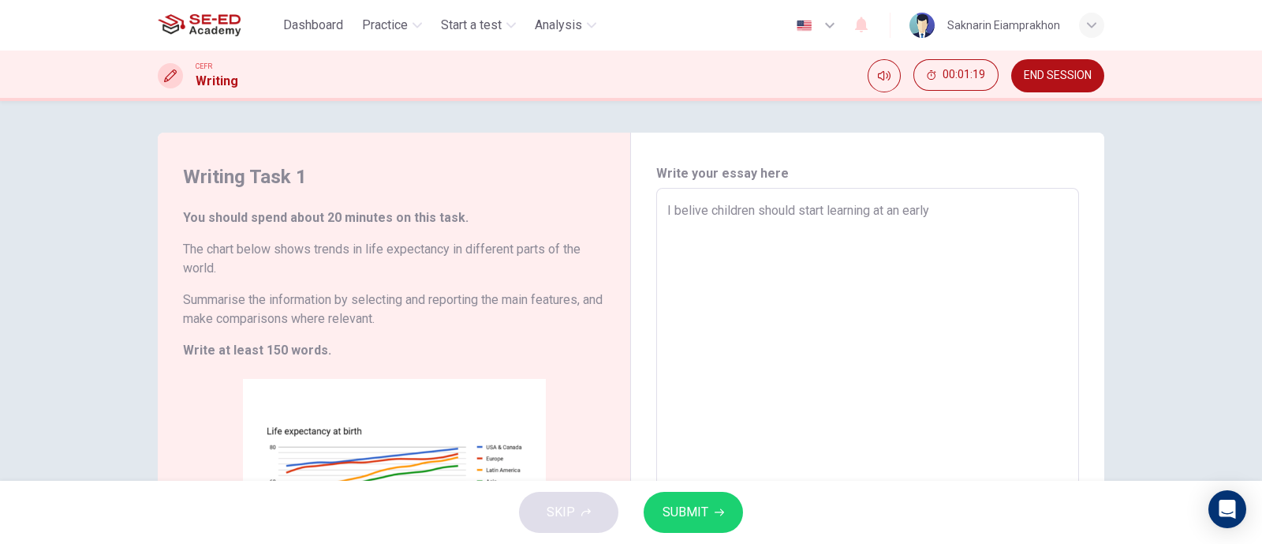
type textarea "x"
type textarea "I belive children should start learning at an early a"
type textarea "x"
type textarea "I belive children should start learning at an early ag"
type textarea "x"
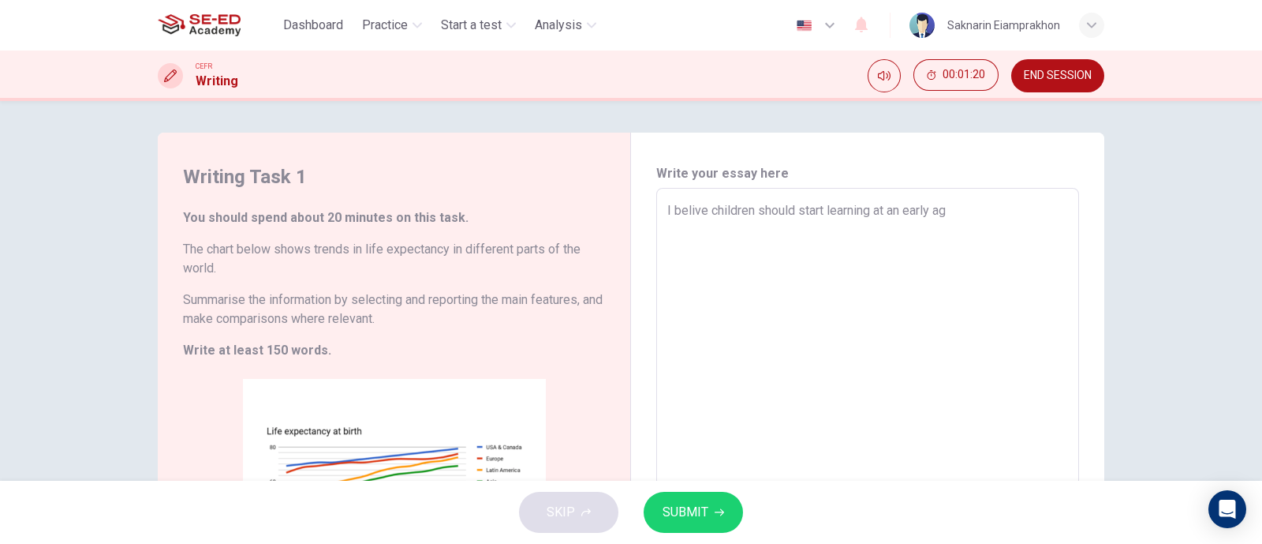
type textarea "I belive children should start learning at an early age"
type textarea "x"
type textarea "I belive children should start learning at an early age."
type textarea "x"
type textarea "I belive children should start learning at an early age."
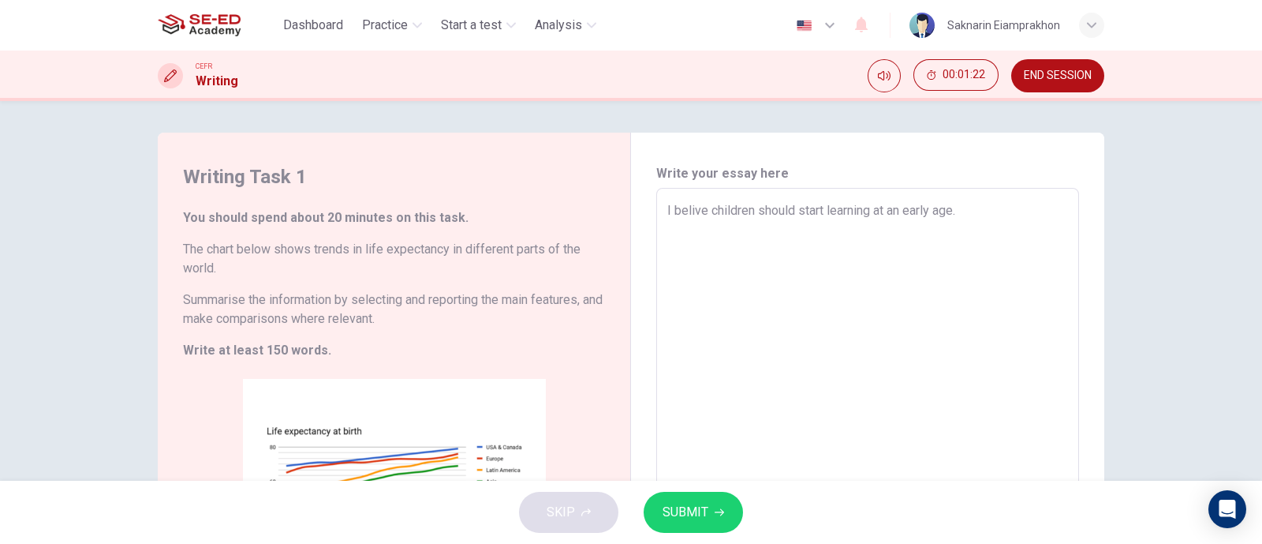
type textarea "x"
type textarea "I belive children should start learning at an early age. I"
type textarea "x"
type textarea "I belive children should start learning at an early age. It"
type textarea "x"
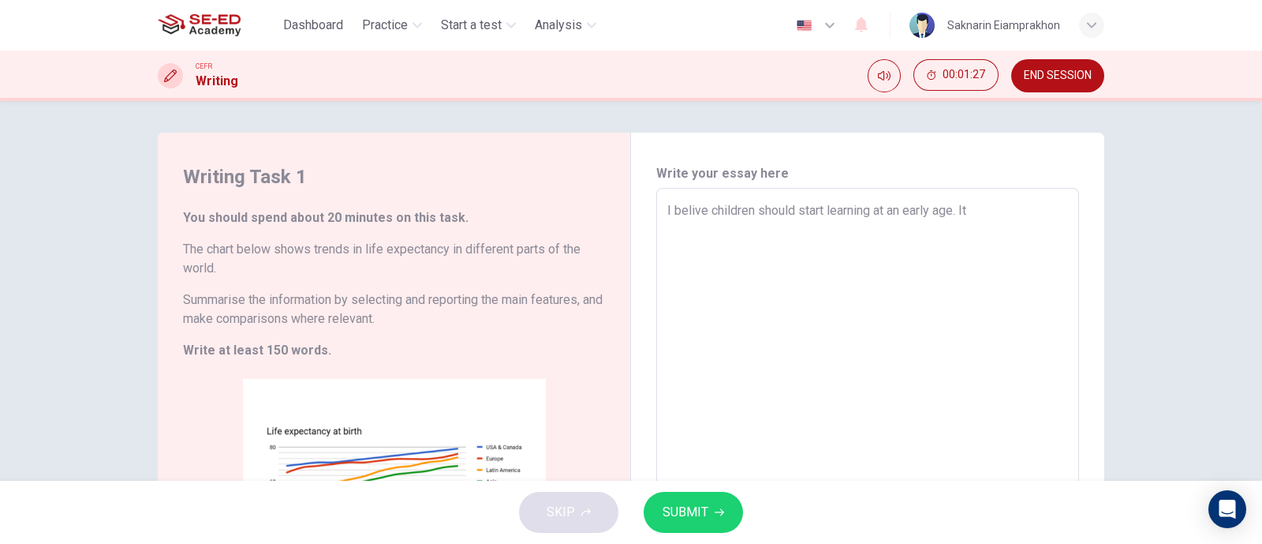
type textarea "I belive children should start learning at an early age. It"
type textarea "x"
type textarea "I belive children should start learning at an early age. It b"
type textarea "x"
type textarea "I belive children should start learning at an early age. It bu"
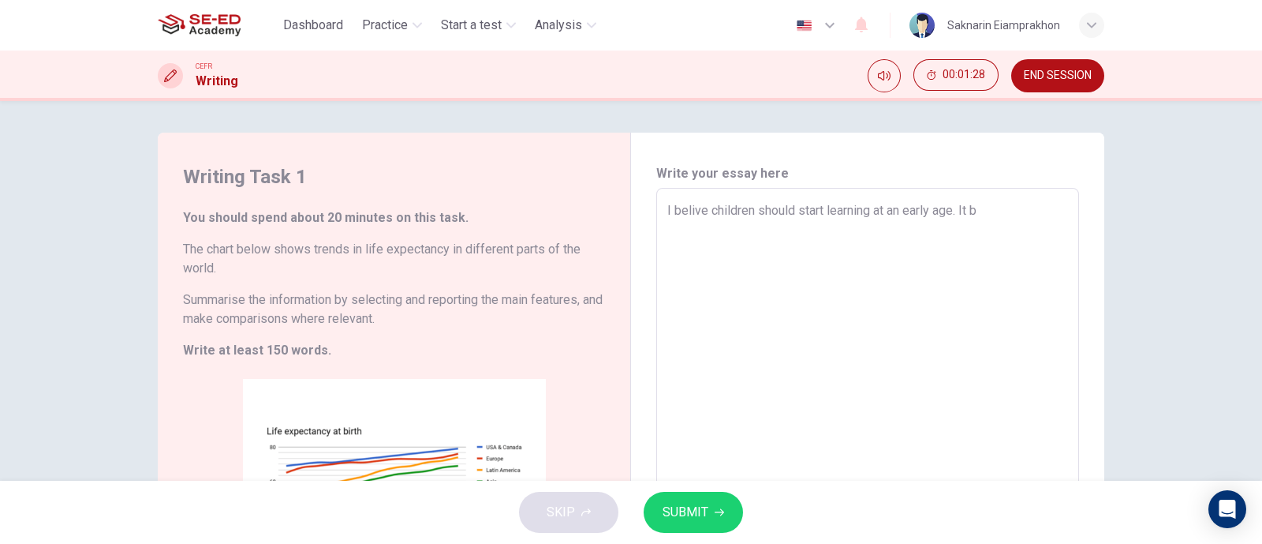
type textarea "x"
type textarea "I belive children should start learning at an early age. It bui"
type textarea "x"
type textarea "I belive children should start learning at an early age. It buil"
type textarea "x"
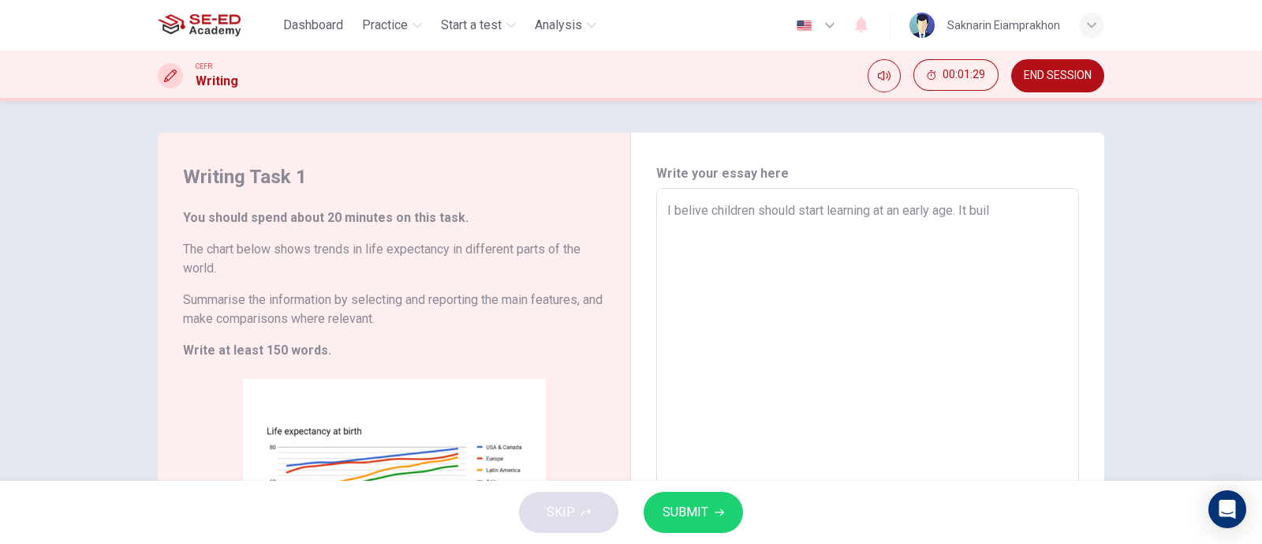
type textarea "I belive children should start learning at an early age. It build"
type textarea "x"
type textarea "I belive children should start learning at an early age. It build"
type textarea "x"
type textarea "I belive children should start learning at an early age. It build"
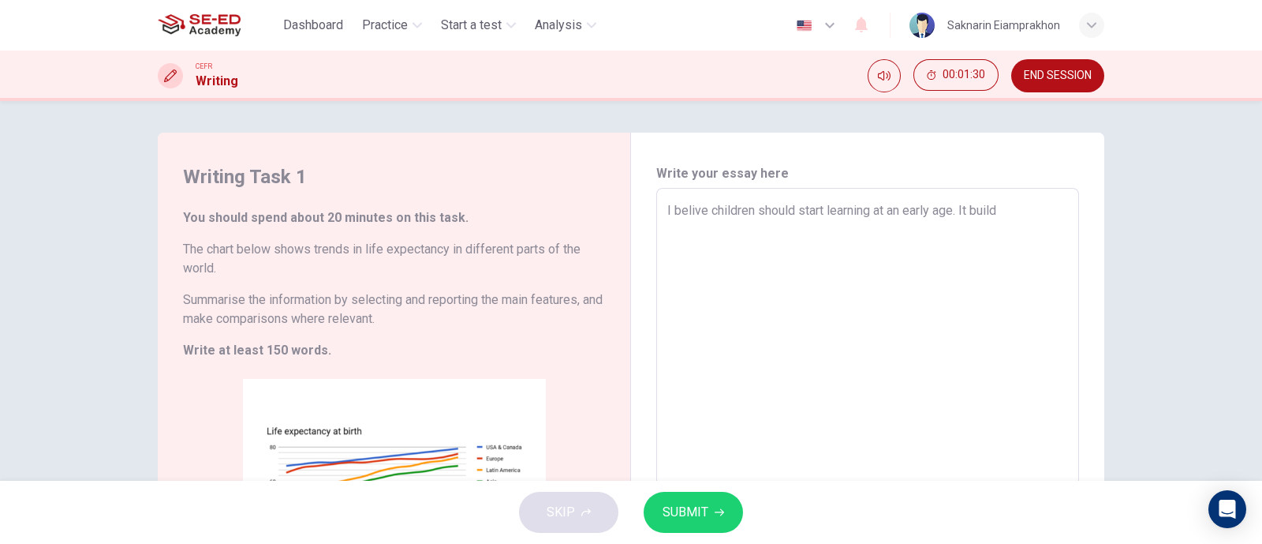
type textarea "x"
type textarea "I belive children should start learning at an early age. It builds"
type textarea "x"
type textarea "I belive children should start learning at an early age. It builds"
type textarea "x"
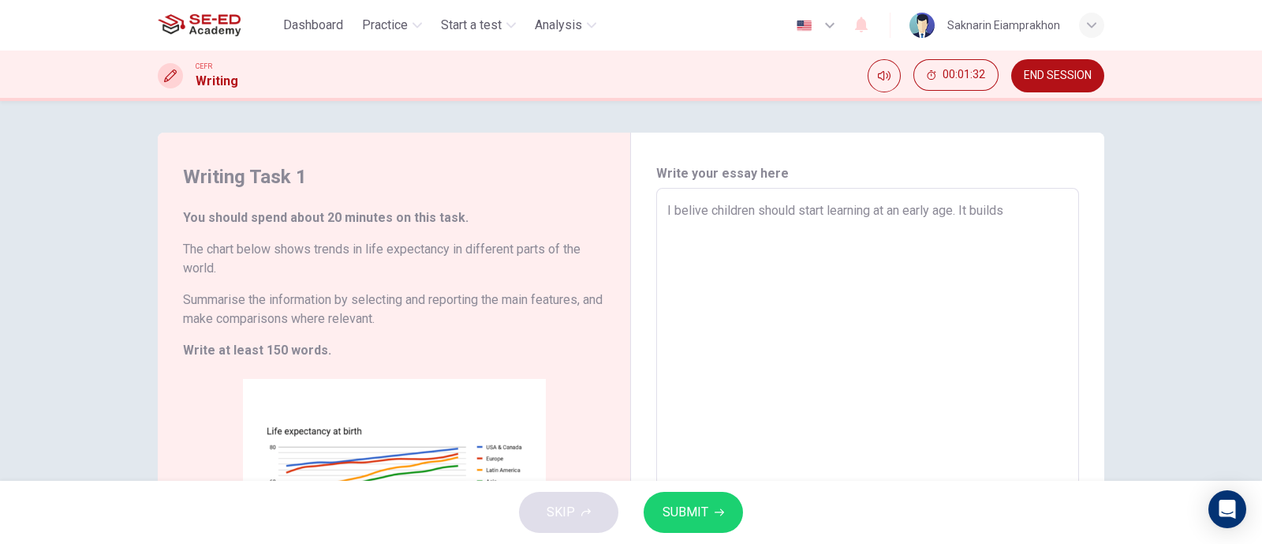
type textarea "I belive children should start learning at an early age. It builds s"
type textarea "x"
type textarea "I belive children should start learning at an early age. It builds st"
type textarea "x"
type textarea "I belive children should start learning at an early age. It builds str"
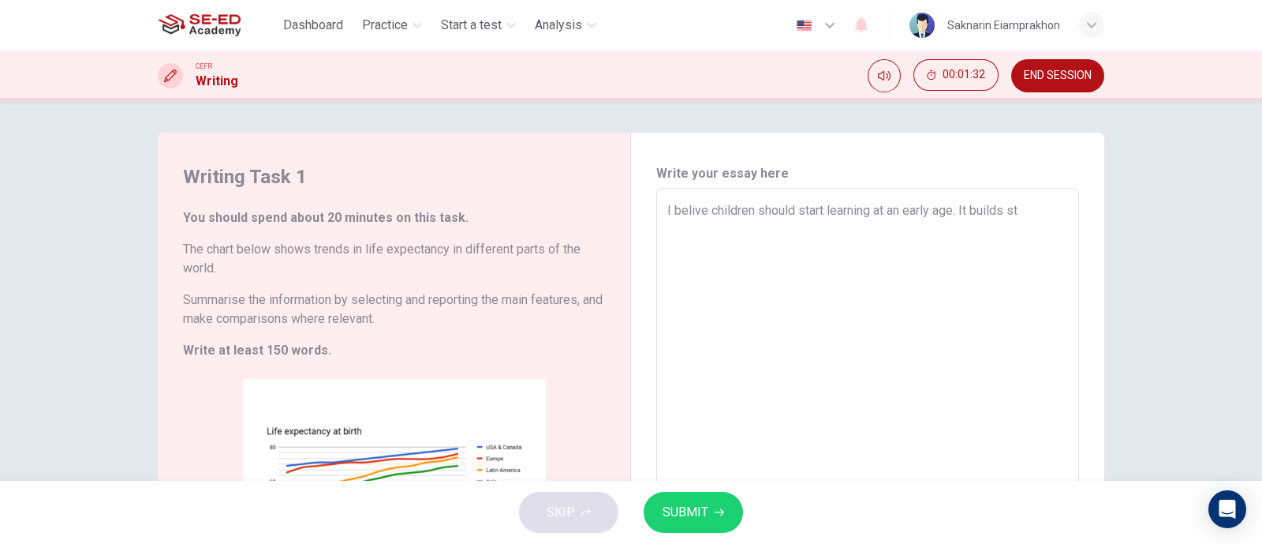
type textarea "x"
type textarea "I belive children should start learning at an early age. It builds stro"
type textarea "x"
type textarea "I belive children should start learning at an early age. It builds stron"
type textarea "x"
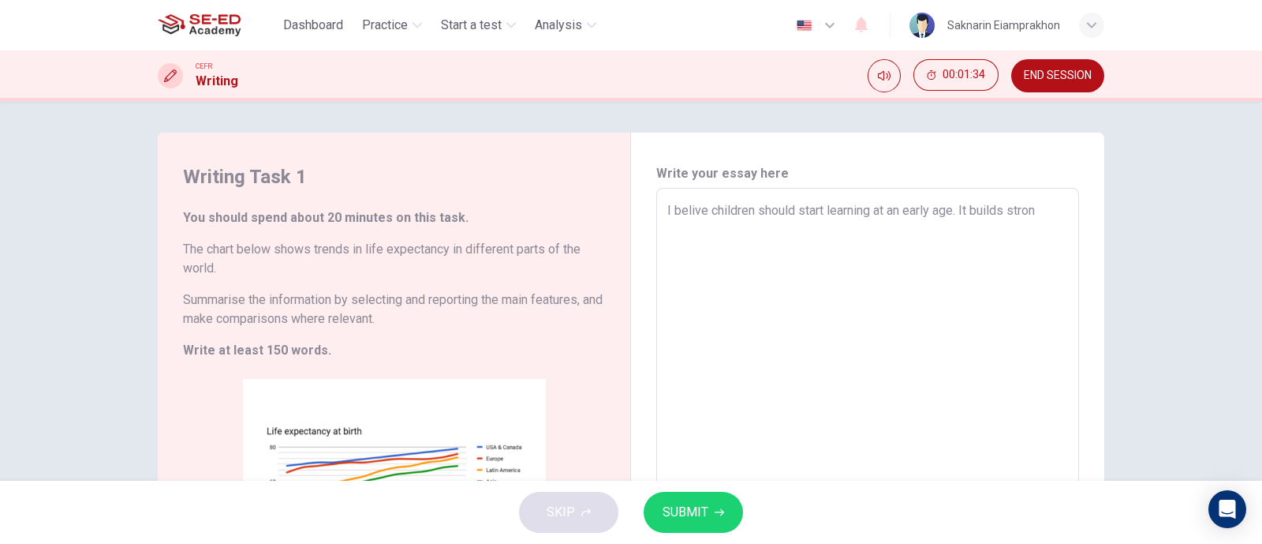
type textarea "I belive children should start learning at an early age. It builds strong"
type textarea "x"
type textarea "I belive children should start learning at an early age. It builds strong"
type textarea "x"
type textarea "I belive children should start learning at an early age. It builds strong f"
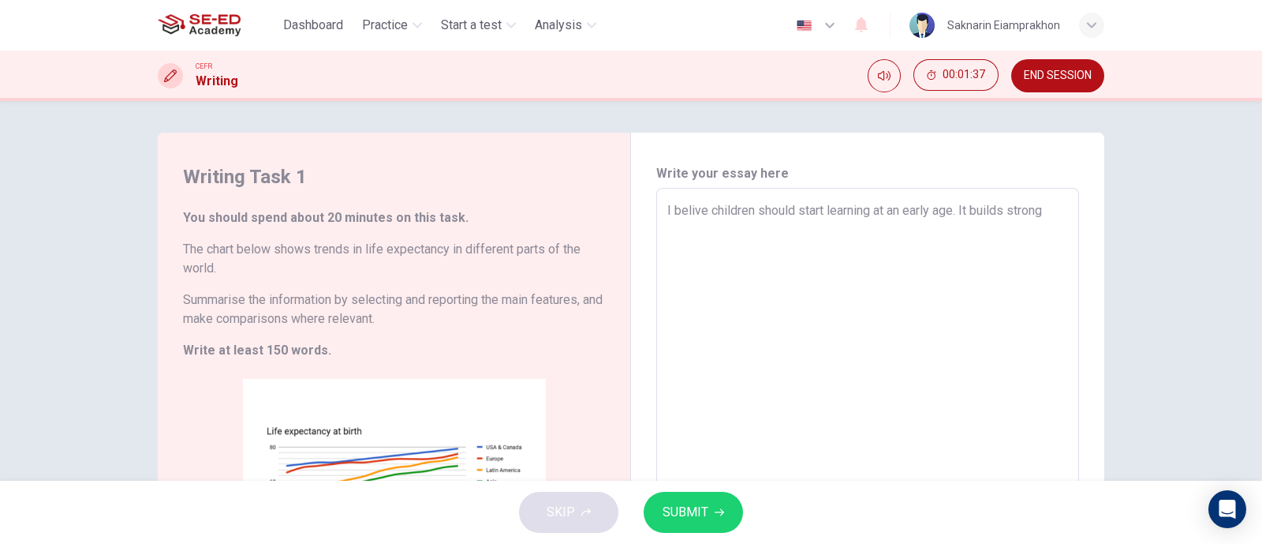
type textarea "x"
type textarea "I belive children should start learning at an early age. It builds strong fo"
type textarea "x"
type textarea "I belive children should start learning at an early age. It builds strong fou"
type textarea "x"
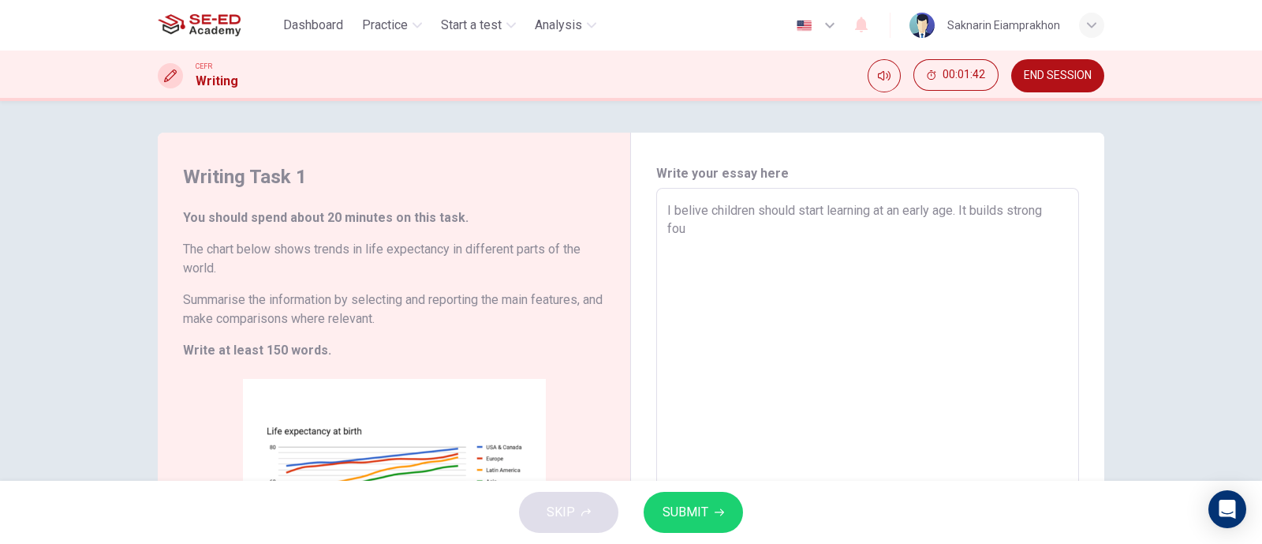
type textarea "I belive children should start learning at an early age. It builds strong foun"
type textarea "x"
type textarea "I belive children should start learning at an early age. It builds strong found"
type textarea "x"
type textarea "I belive children should start learning at an early age. It builds strong founda"
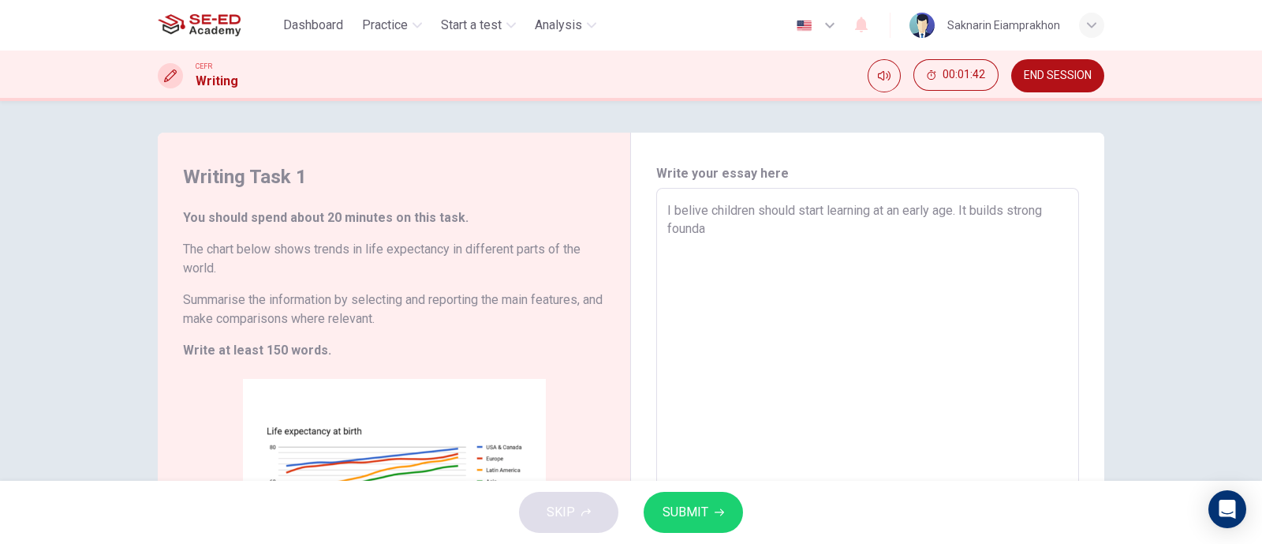
type textarea "x"
type textarea "I belive children should start learning at an early age. It builds strong found…"
type textarea "x"
type textarea "I belive children should start learning at an early age. It builds strong found…"
type textarea "x"
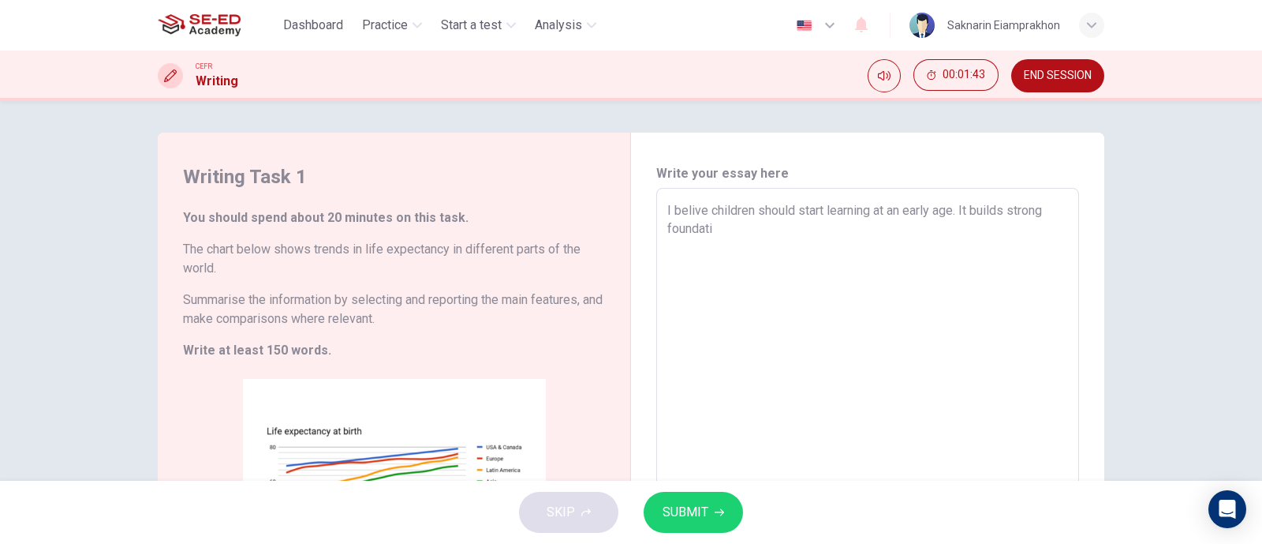
type textarea "I belive children should start learning at an early age. It builds strong found…"
type textarea "x"
type textarea "I belive children should start learning at an early age. It builds strong found…"
type textarea "x"
type textarea "I belive children should start learning at an early age. It builds strong found…"
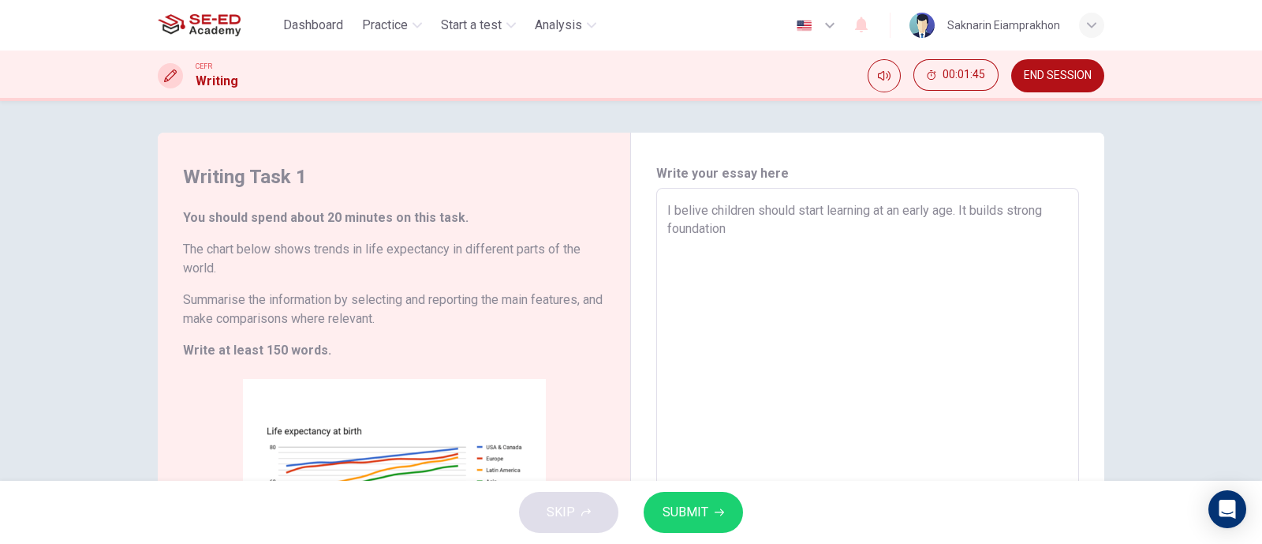
type textarea "x"
type textarea "I belive children should start learning at an early age. It builds strong found…"
type textarea "x"
type textarea "I belive children should start learning at an early age. It builds strong found…"
type textarea "x"
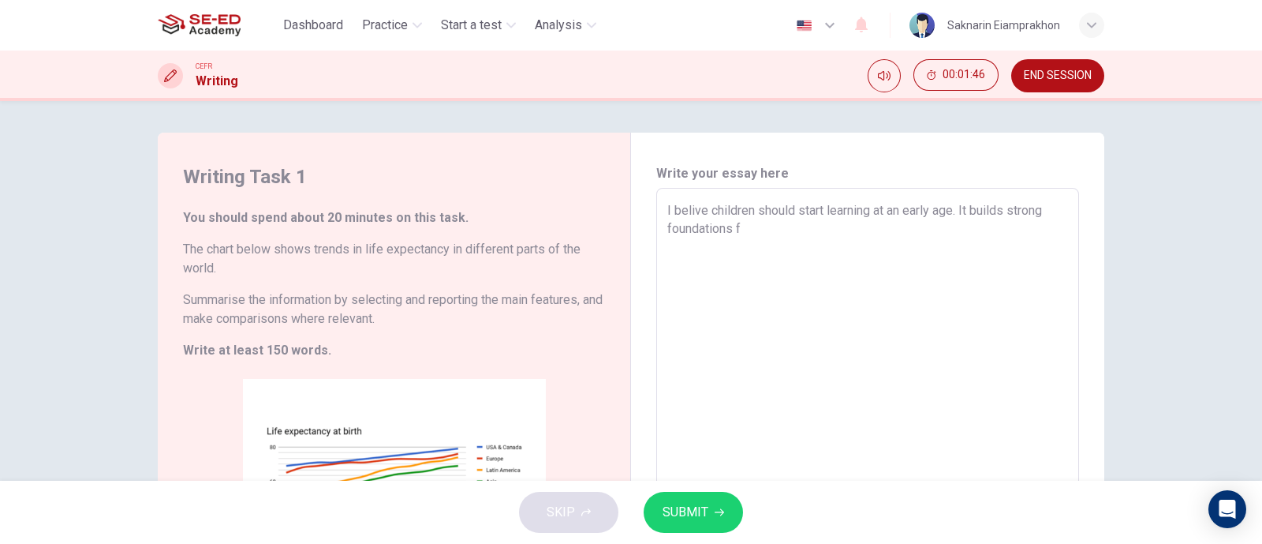
type textarea "I belive children should start learning at an early age. It builds strong found…"
type textarea "x"
type textarea "I belive children should start learning at an early age. It builds strong found…"
type textarea "x"
type textarea "I belive children should start learning at an early age. It builds strong found…"
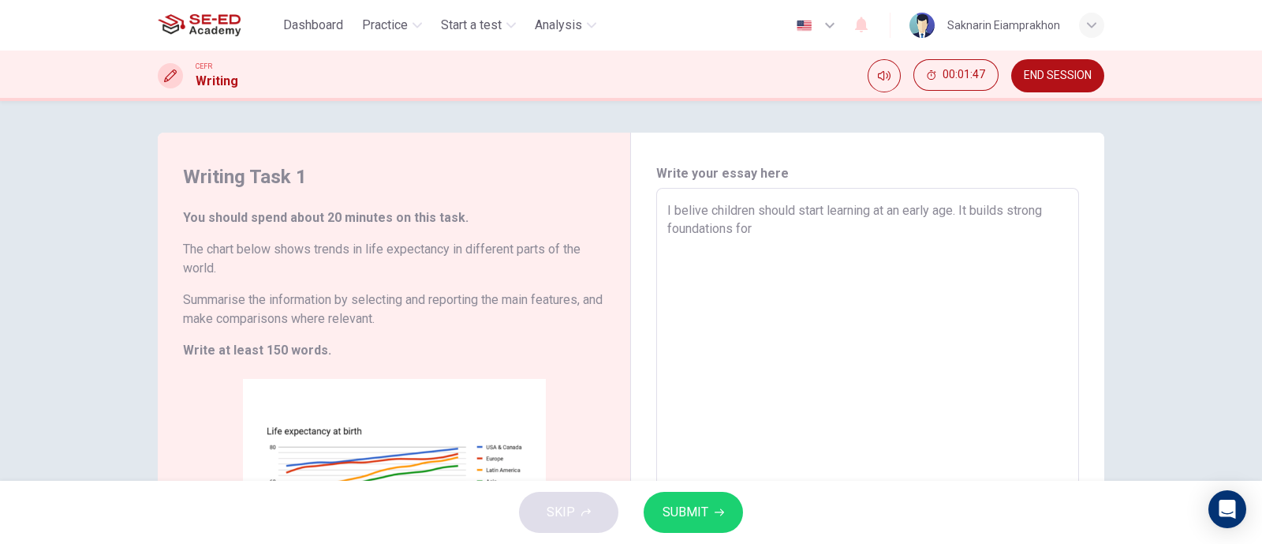
type textarea "x"
type textarea "I belive children should start learning at an early age. It builds strong found…"
type textarea "x"
type textarea "I belive children should start learning at an early age. It builds strong found…"
type textarea "x"
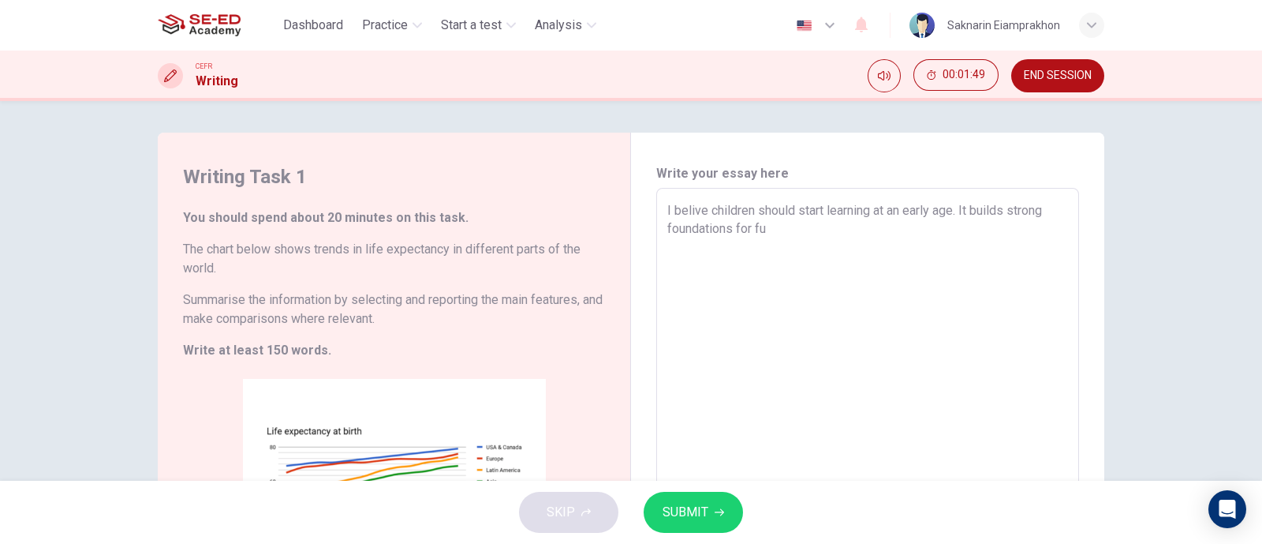
type textarea "I belive children should start learning at an early age. It builds strong found…"
type textarea "x"
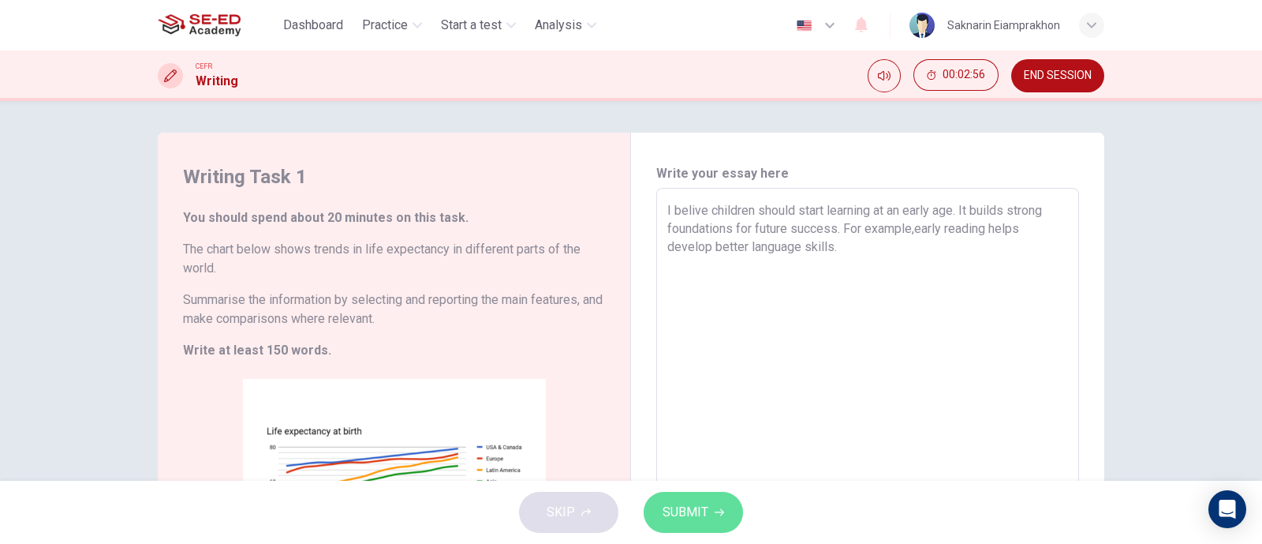
click at [690, 514] on span "SUBMIT" at bounding box center [686, 512] width 46 height 22
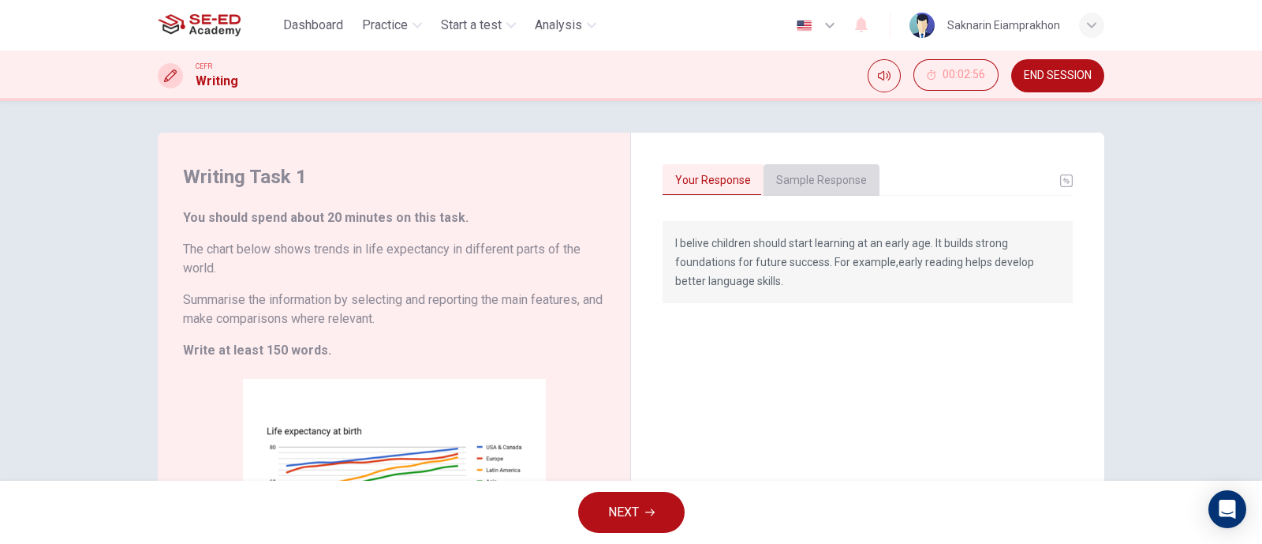
click at [821, 183] on button "Sample Response" at bounding box center [822, 180] width 116 height 33
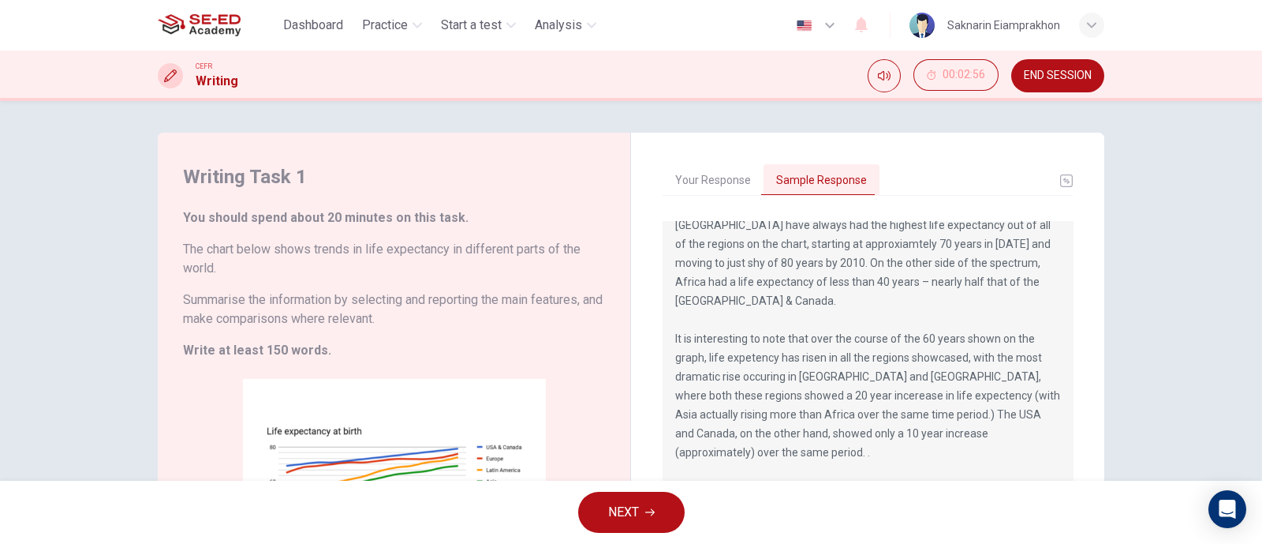
scroll to position [98, 0]
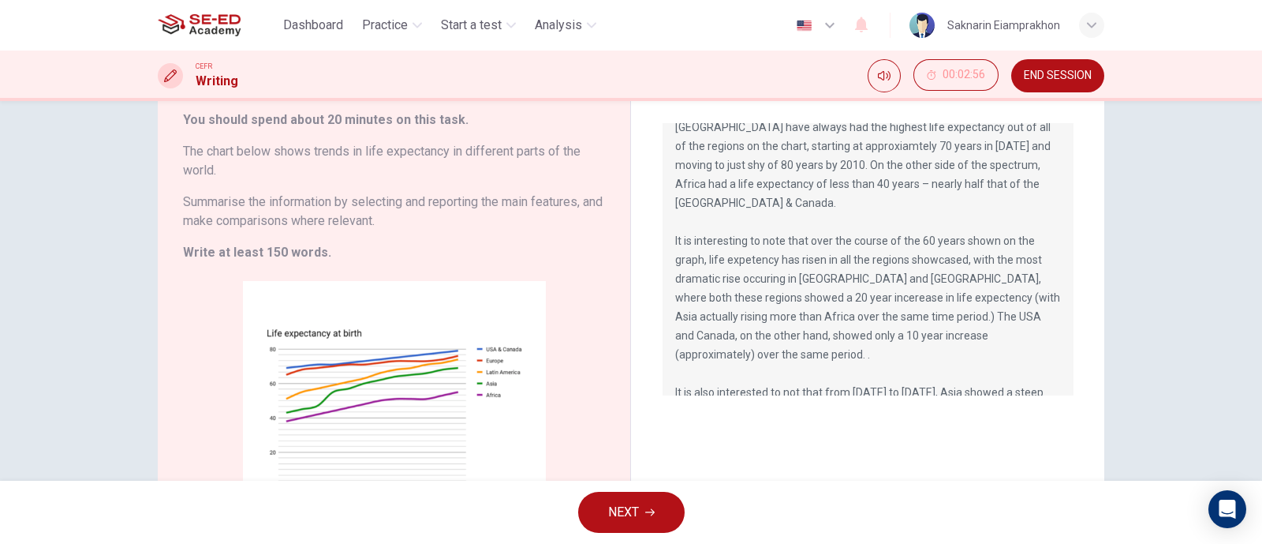
click at [661, 509] on button "NEXT" at bounding box center [631, 512] width 107 height 41
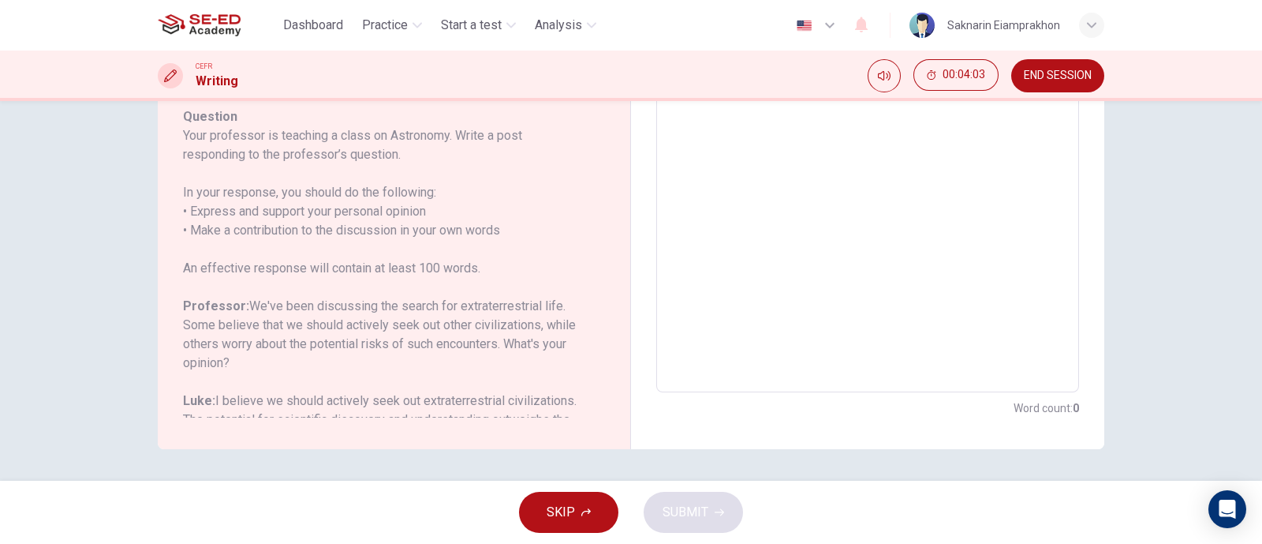
scroll to position [174, 0]
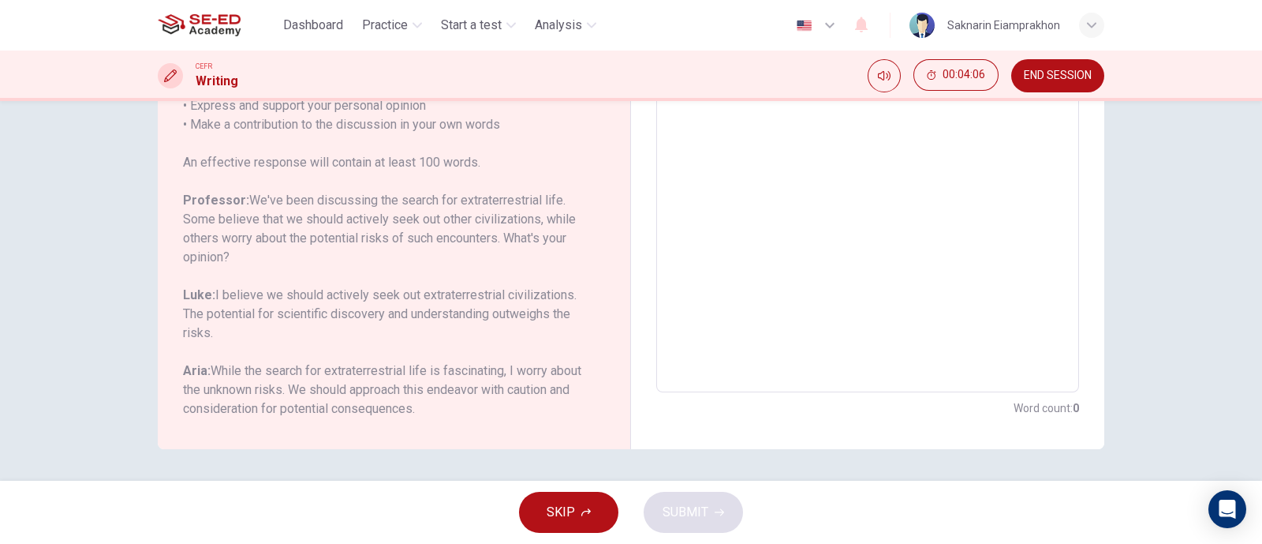
click at [801, 177] on textarea at bounding box center [868, 128] width 401 height 501
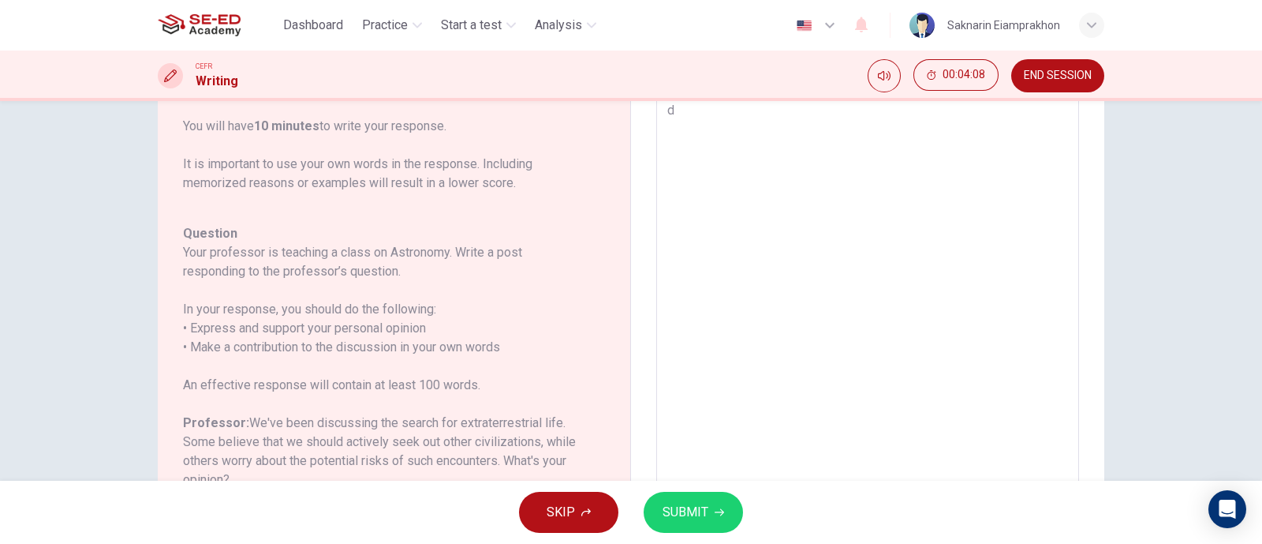
click at [677, 518] on span "SUBMIT" at bounding box center [686, 512] width 46 height 22
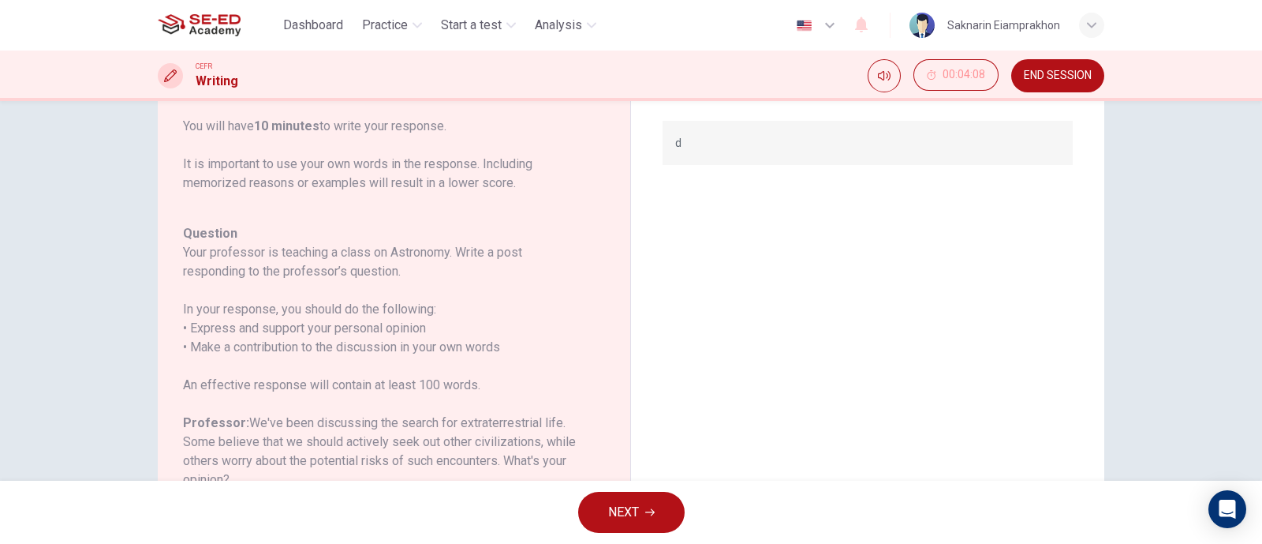
scroll to position [0, 0]
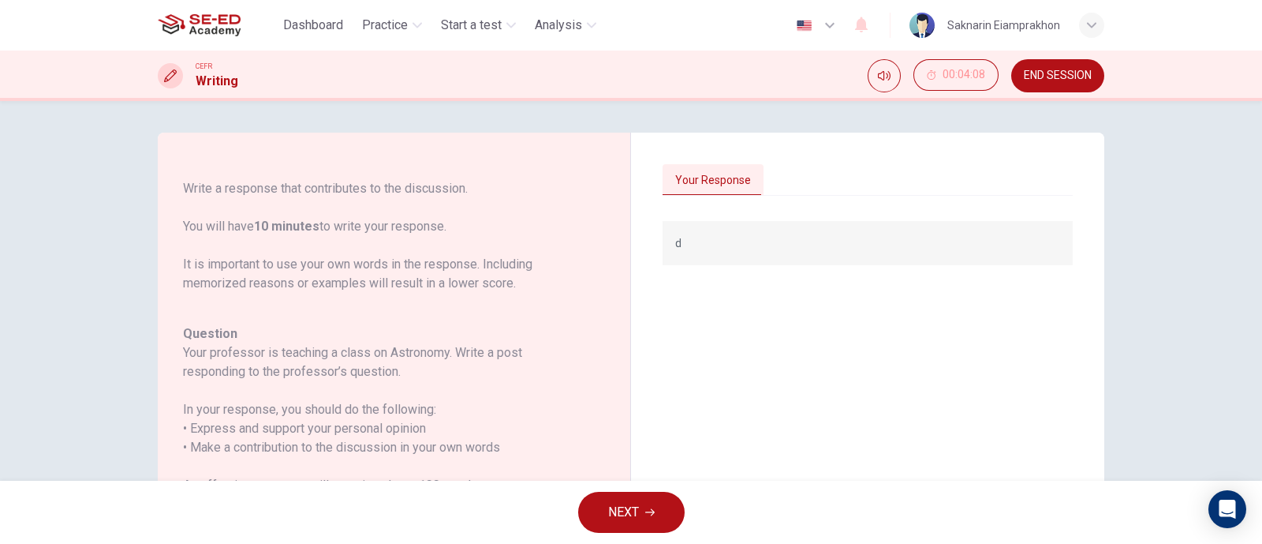
click at [793, 171] on div "Your Response" at bounding box center [868, 180] width 410 height 33
click at [639, 507] on button "NEXT" at bounding box center [631, 512] width 107 height 41
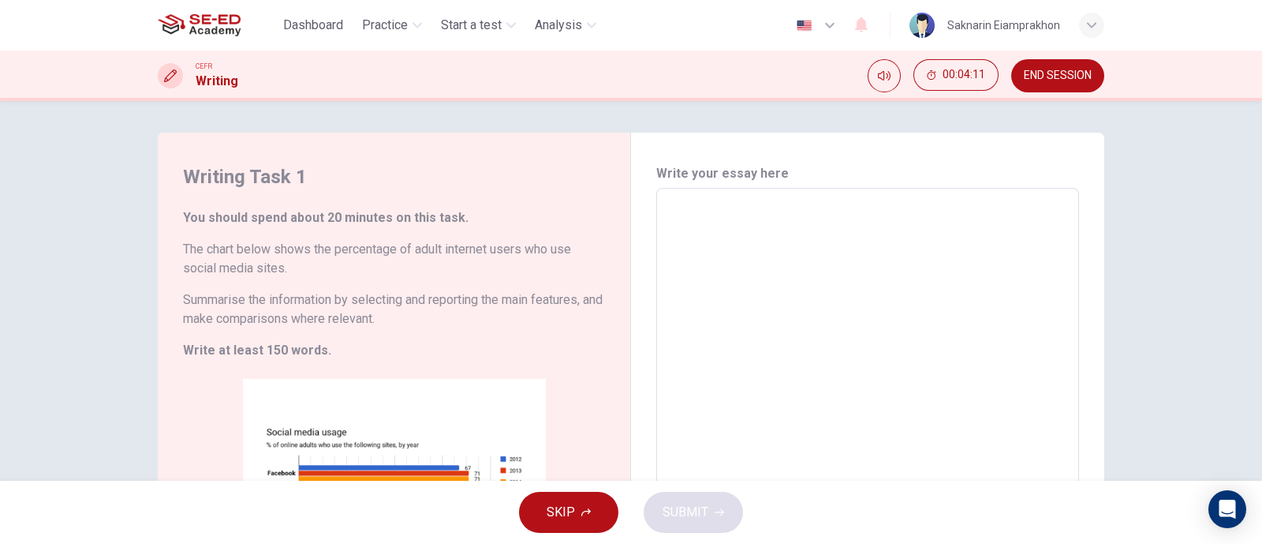
click at [684, 238] on textarea at bounding box center [868, 421] width 401 height 440
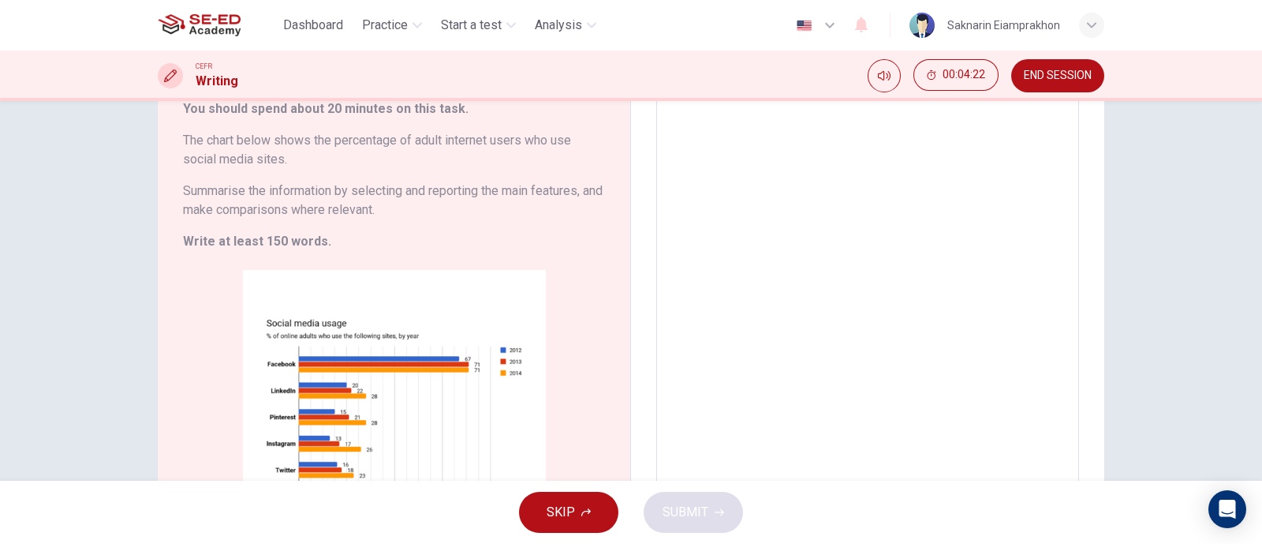
scroll to position [64, 0]
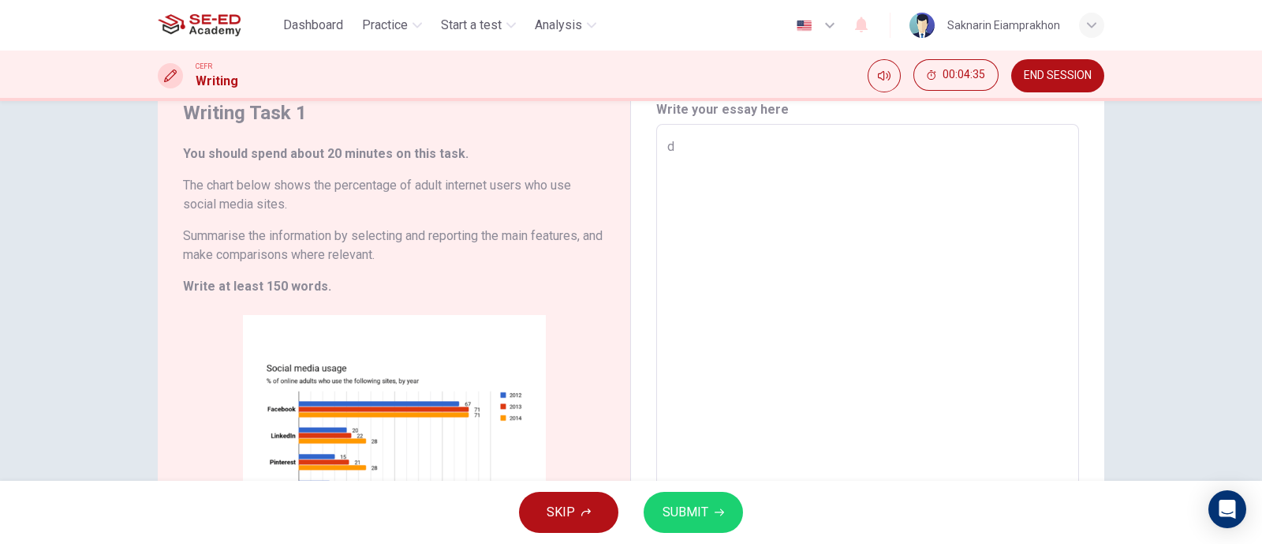
click at [698, 505] on span "SUBMIT" at bounding box center [686, 512] width 46 height 22
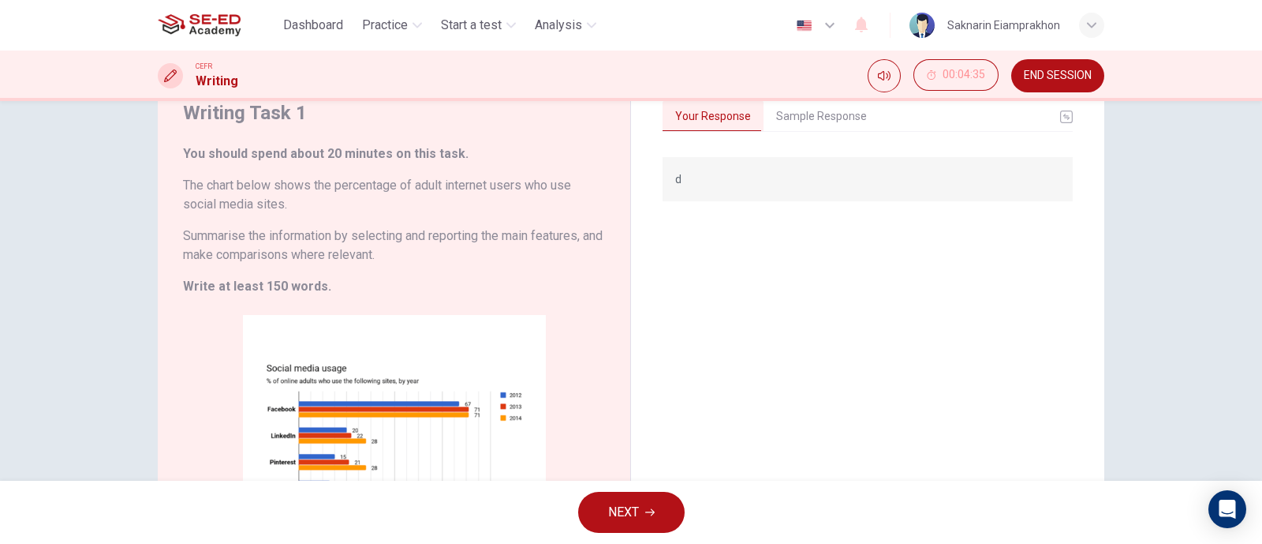
click at [827, 120] on button "Sample Response" at bounding box center [822, 116] width 116 height 33
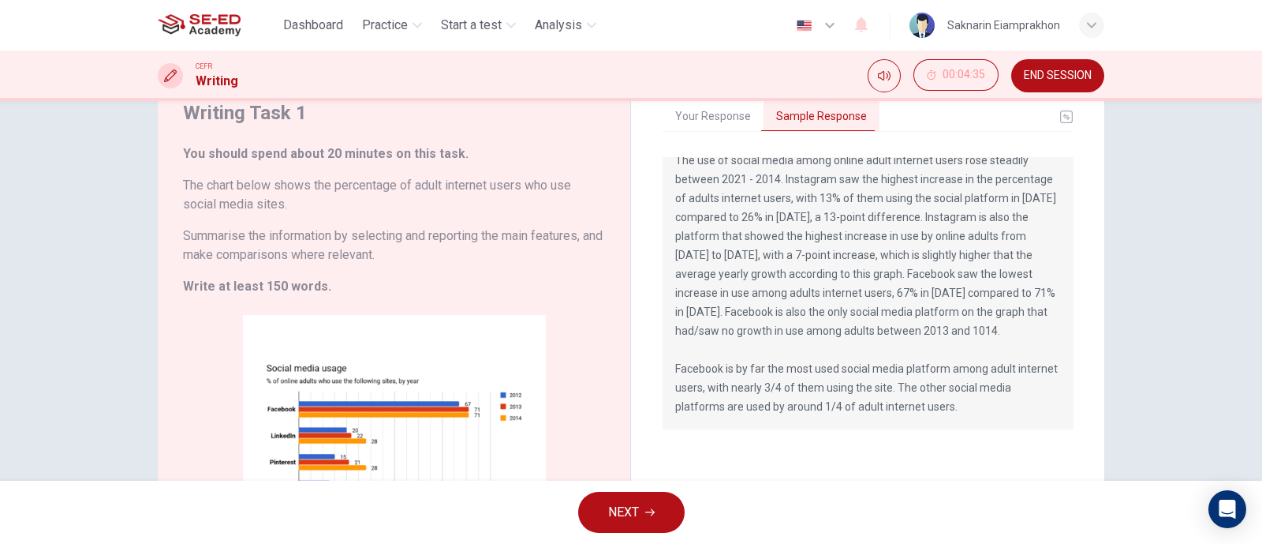
scroll to position [261, 0]
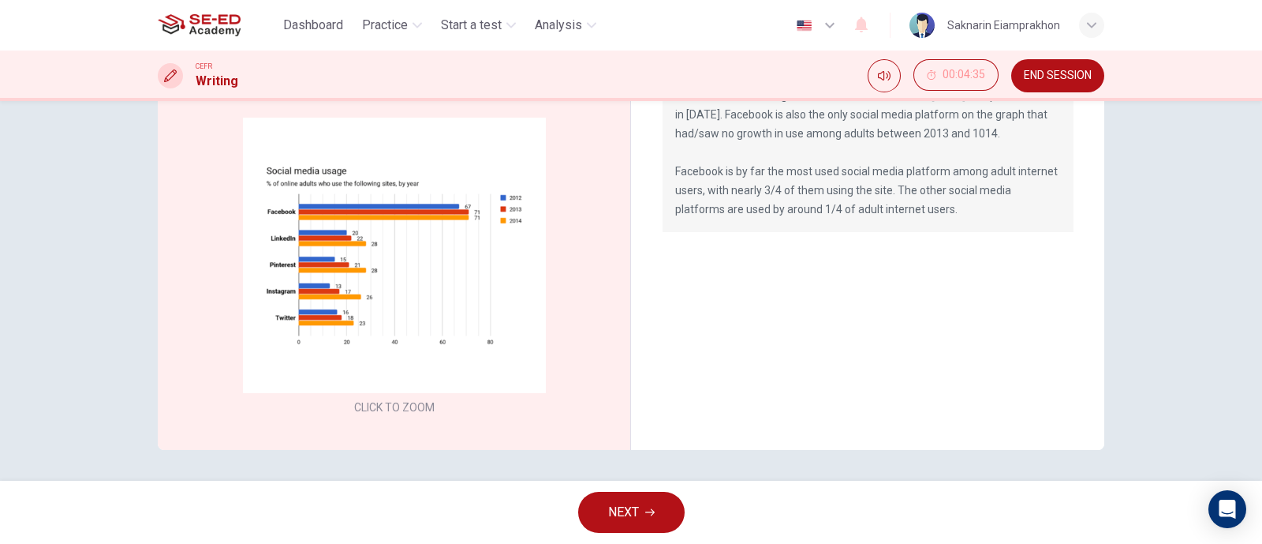
click at [646, 514] on icon "button" at bounding box center [649, 511] width 9 height 9
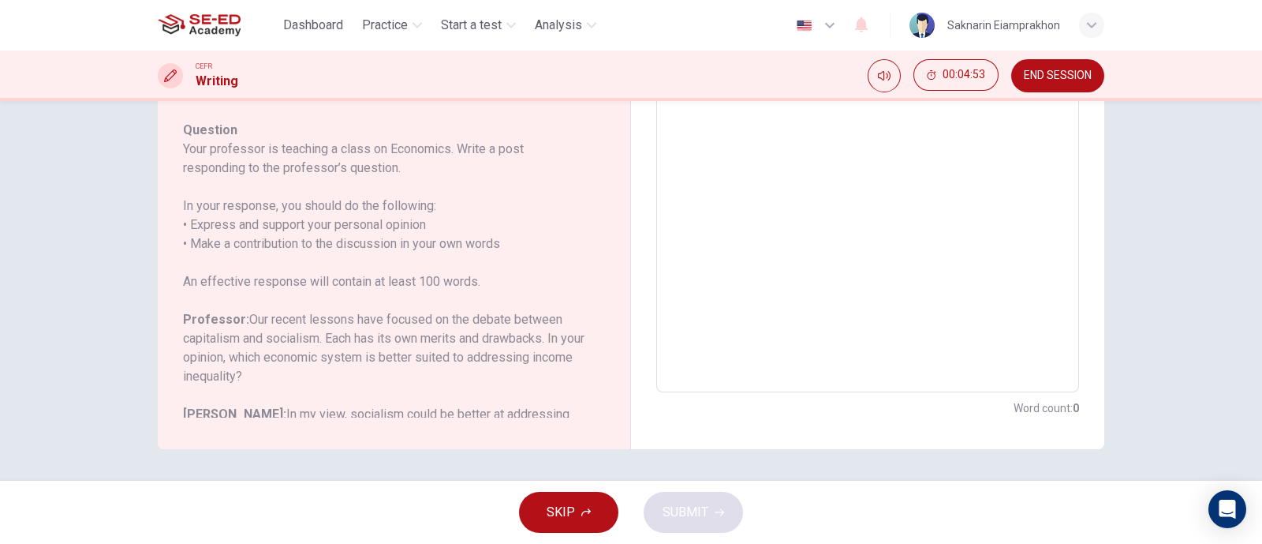
scroll to position [0, 0]
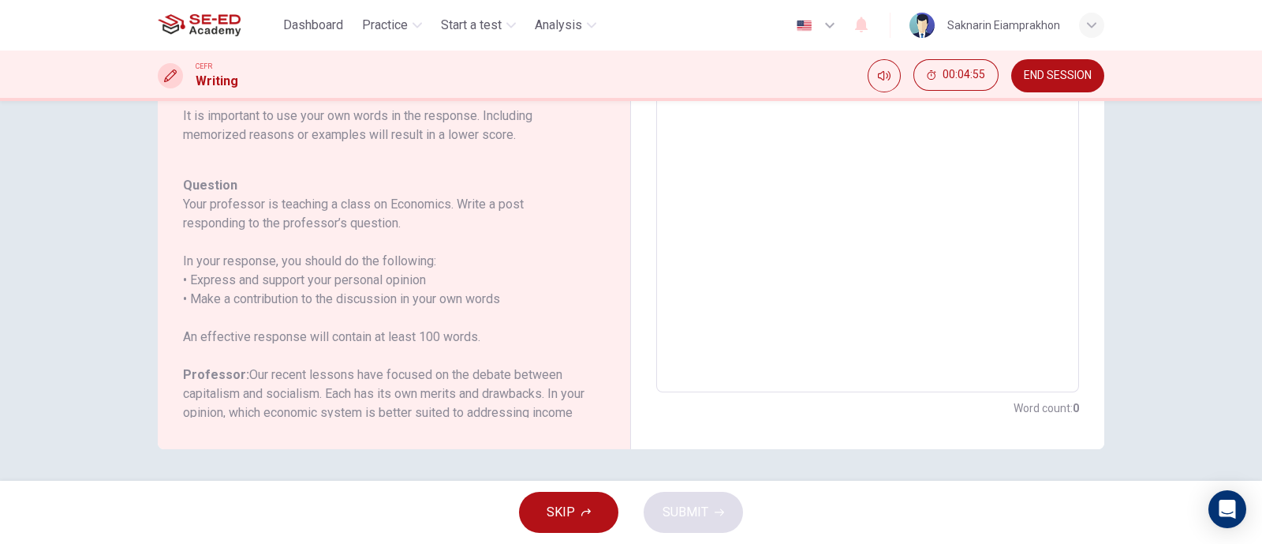
click at [1053, 75] on span "END SESSION" at bounding box center [1058, 75] width 68 height 13
